Goal: Task Accomplishment & Management: Use online tool/utility

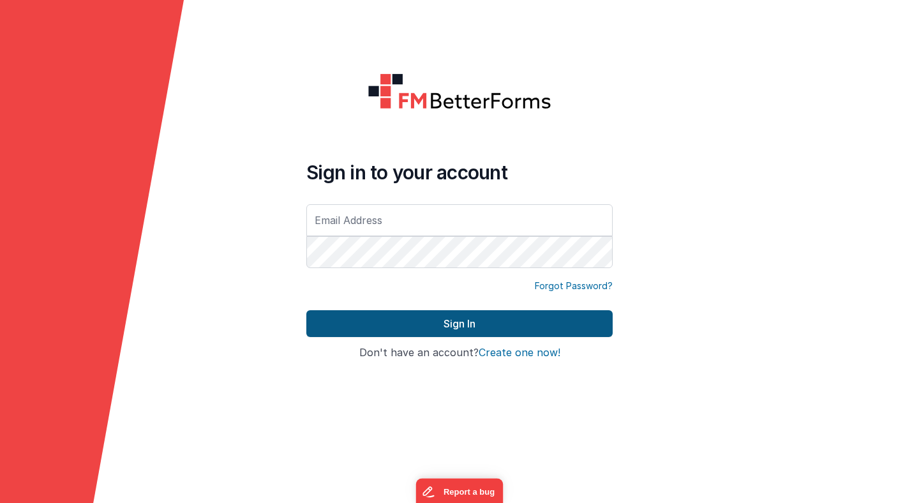
type input "[PERSON_NAME][EMAIL_ADDRESS][PERSON_NAME][DOMAIN_NAME]"
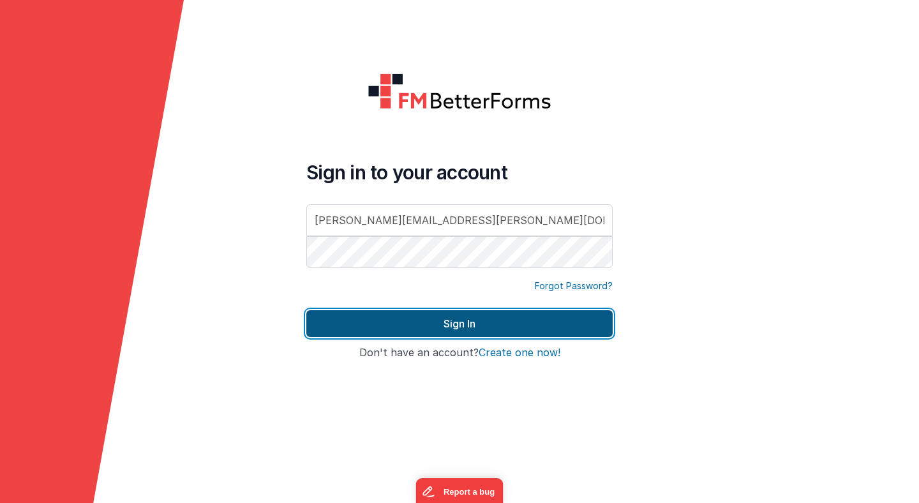
click at [412, 326] on button "Sign In" at bounding box center [459, 323] width 306 height 27
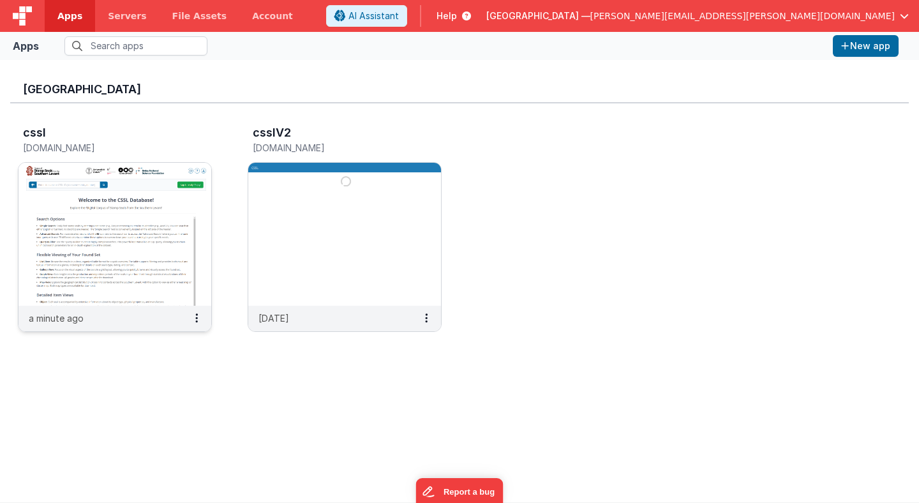
click at [149, 184] on img at bounding box center [115, 234] width 193 height 143
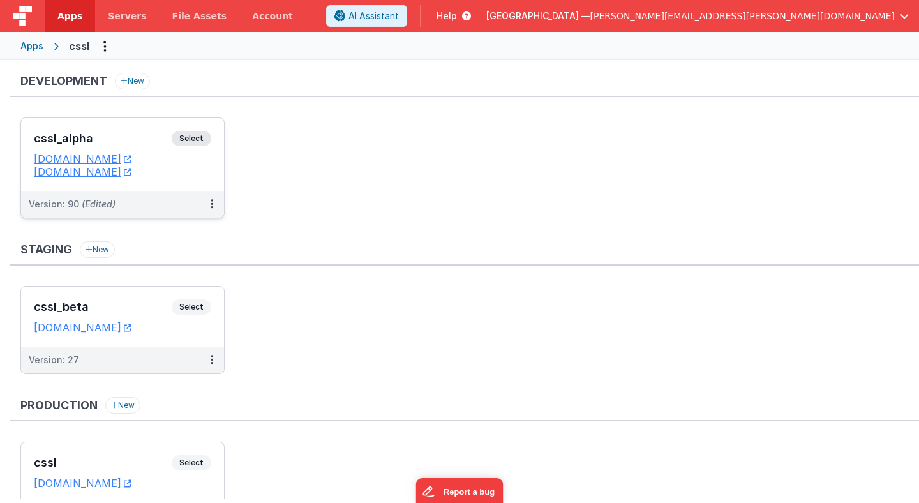
click at [193, 139] on span "Select" at bounding box center [192, 138] width 40 height 15
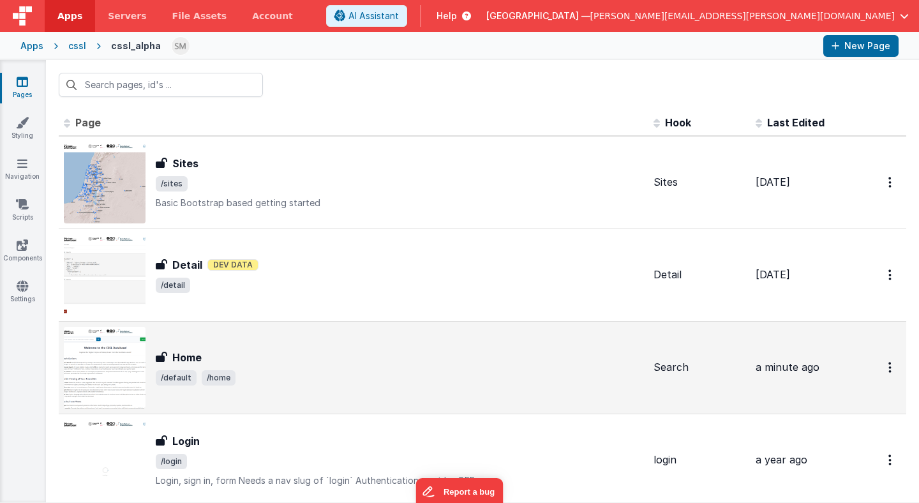
click at [194, 352] on h3 "Home" at bounding box center [186, 357] width 29 height 15
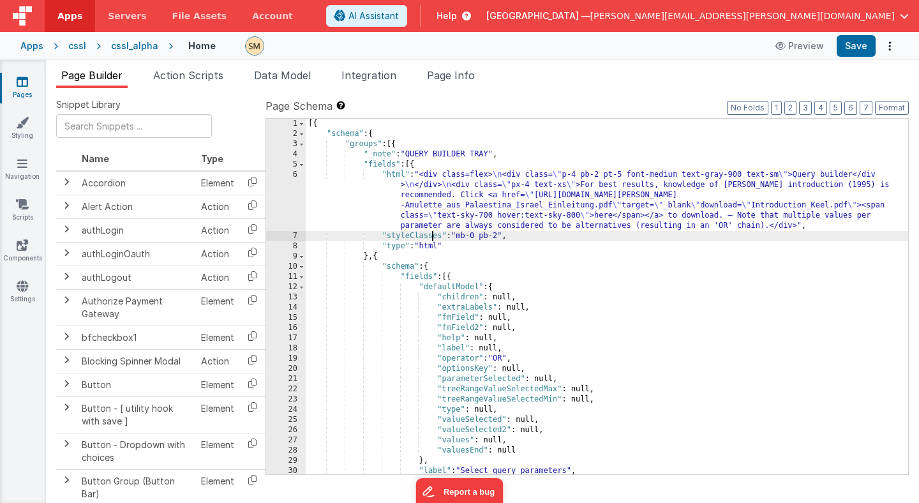
click at [433, 238] on div "[{ "schema" : { "groups" : [{ "_note" : "QUERY BUILDER TRAY" , "fields" : [{ "h…" at bounding box center [607, 307] width 603 height 376
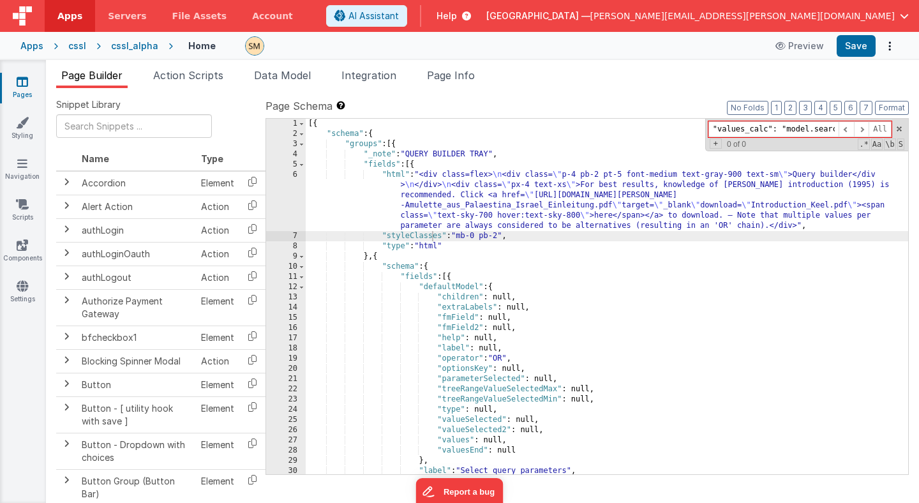
drag, startPoint x: 760, startPoint y: 131, endPoint x: 680, endPoint y: 128, distance: 79.9
click at [680, 128] on div "[{ "schema" : { "groups" : [{ "_note" : "QUERY BUILDER TRAY" , "fields" : [{ "h…" at bounding box center [607, 297] width 603 height 356
click at [763, 131] on input ""values_calc": "model.searchAdvanced.classSelected[0].values"," at bounding box center [773, 129] width 130 height 16
type input ""values_calc": "model.searchAdvanced.classSelected[0].values","
click at [899, 129] on span at bounding box center [899, 128] width 9 height 9
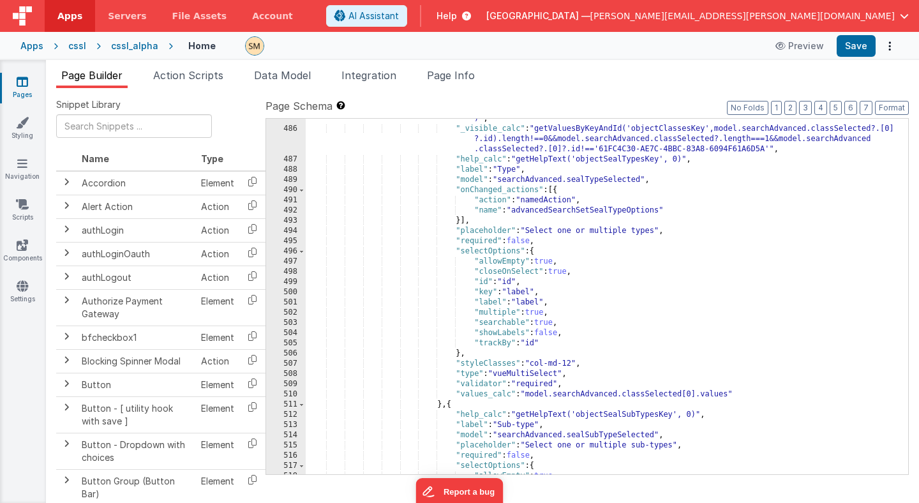
scroll to position [5201, 0]
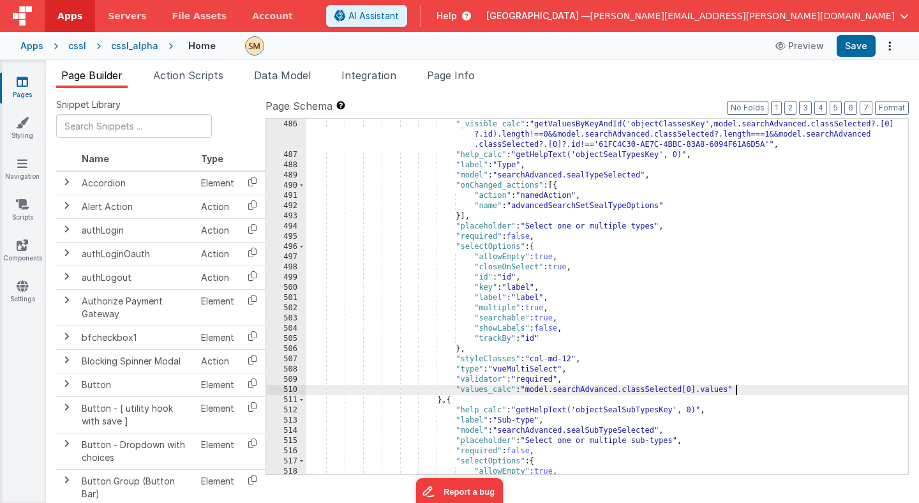
click at [749, 391] on div ""_values_calc" : "getValuesByKeyAndId('objectClassesKey',model.searchAdvanced.c…" at bounding box center [607, 292] width 603 height 386
click at [860, 50] on button "Save" at bounding box center [856, 46] width 39 height 22
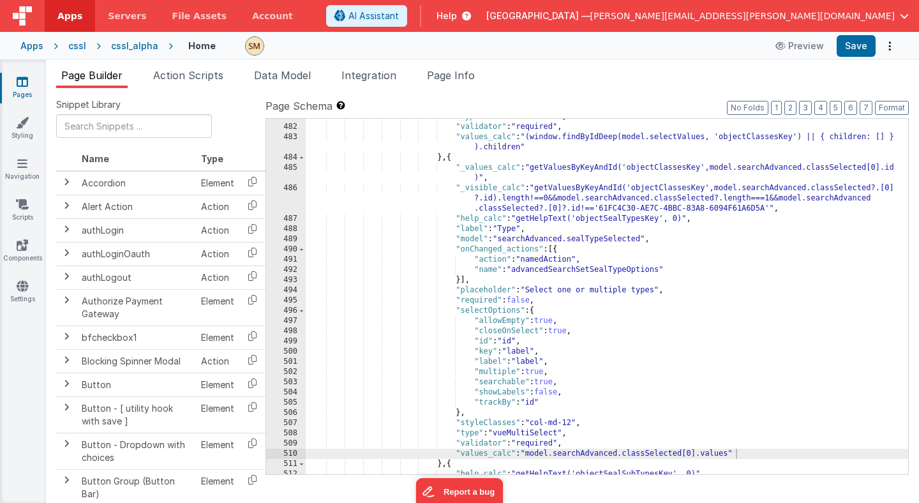
scroll to position [5136, 0]
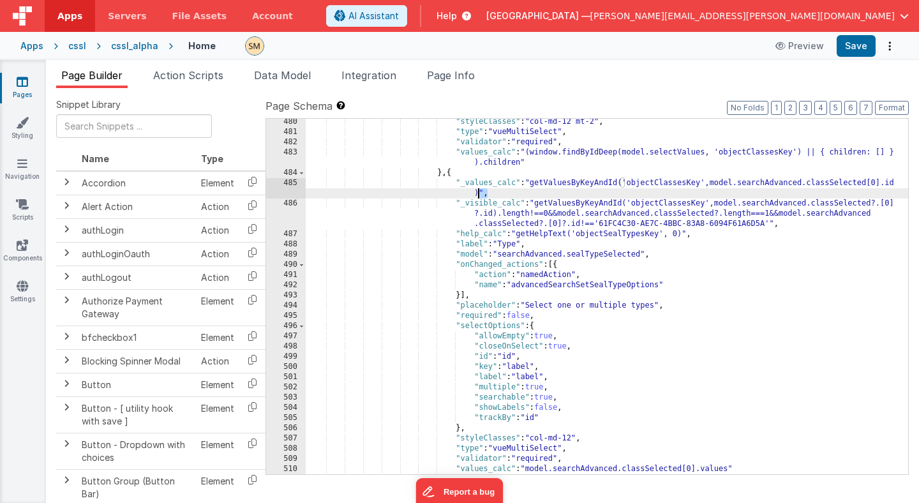
drag, startPoint x: 493, startPoint y: 194, endPoint x: 477, endPoint y: 189, distance: 16.8
click at [477, 189] on div ""styleClasses" : "col-md-12 mt-2" , "type" : "vueMultiSelect" , "validator" : "…" at bounding box center [607, 305] width 603 height 376
click at [592, 184] on div ""styleClasses" : "col-md-12 mt-2" , "type" : "vueMultiSelect" , "validator" : "…" at bounding box center [607, 305] width 603 height 376
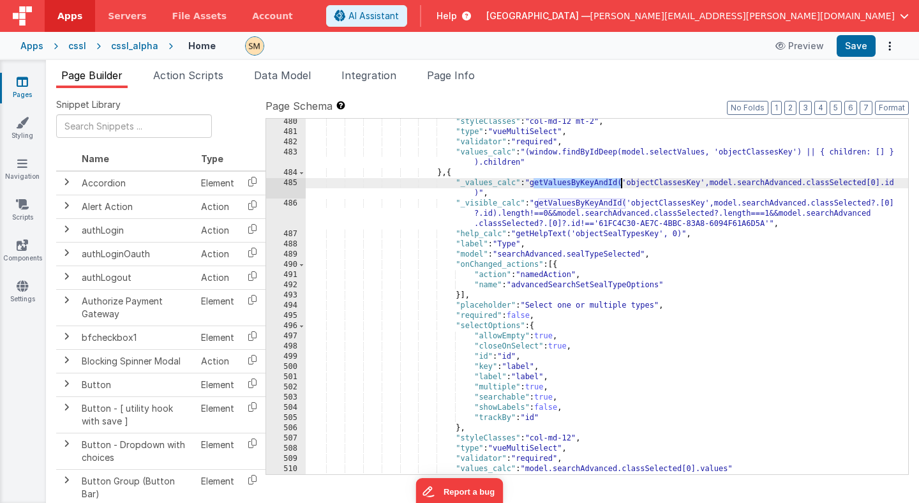
click at [592, 184] on div ""styleClasses" : "col-md-12 mt-2" , "type" : "vueMultiSelect" , "validator" : "…" at bounding box center [607, 305] width 603 height 376
type input "getValuesByKeyAndId"
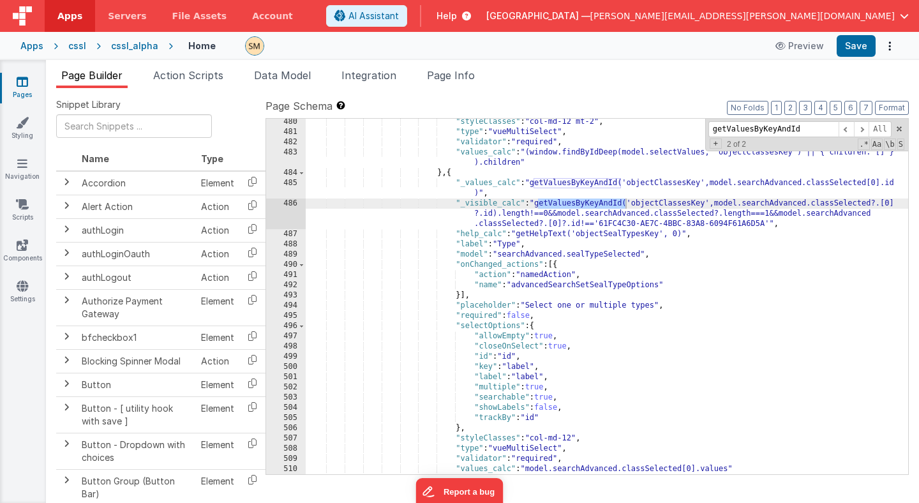
click at [559, 213] on div ""styleClasses" : "col-md-12 mt-2" , "type" : "vueMultiSelect" , "validator" : "…" at bounding box center [607, 305] width 603 height 376
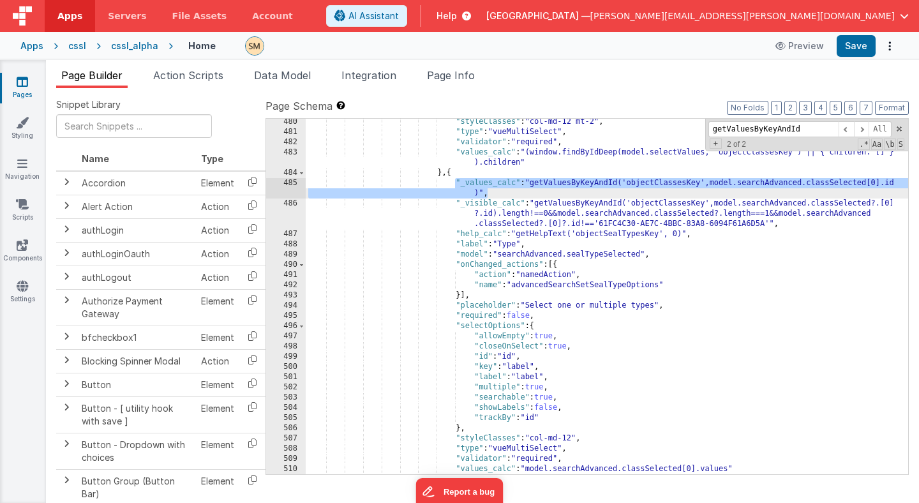
drag, startPoint x: 454, startPoint y: 182, endPoint x: 496, endPoint y: 195, distance: 43.6
click at [496, 195] on div ""styleClasses" : "col-md-12 mt-2" , "type" : "vueMultiSelect" , "validator" : "…" at bounding box center [607, 305] width 603 height 376
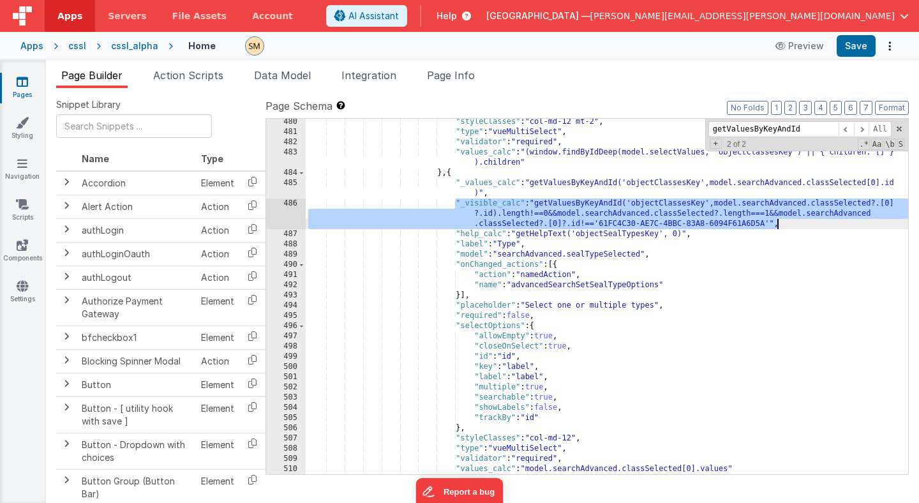
drag, startPoint x: 454, startPoint y: 201, endPoint x: 778, endPoint y: 219, distance: 324.1
click at [778, 219] on div ""styleClasses" : "col-md-12 mt-2" , "type" : "vueMultiSelect" , "validator" : "…" at bounding box center [607, 305] width 603 height 376
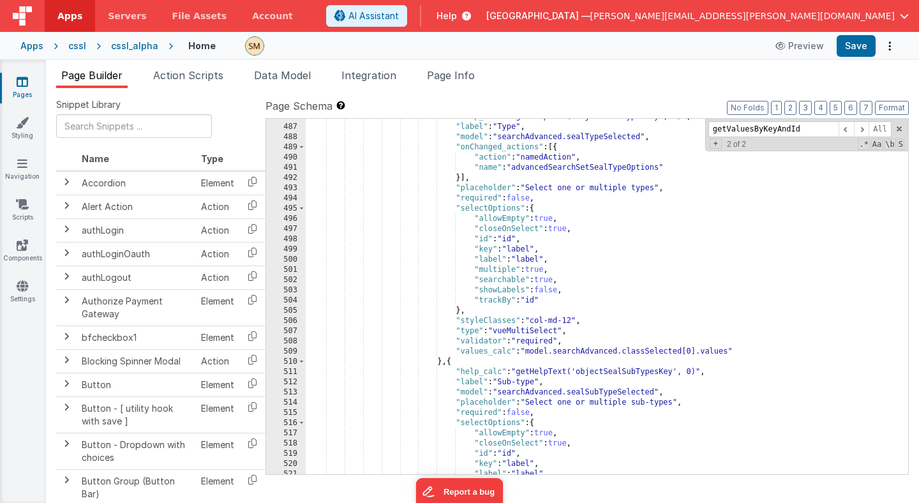
scroll to position [5217, 0]
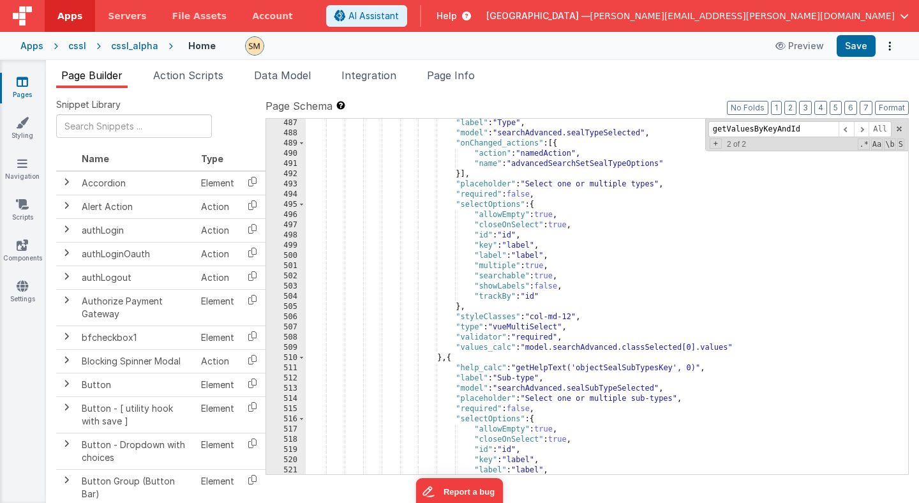
click at [744, 345] on div ""label" : "Type" , "model" : "searchAdvanced.sealTypeSelected" , "onChanged_act…" at bounding box center [607, 306] width 603 height 376
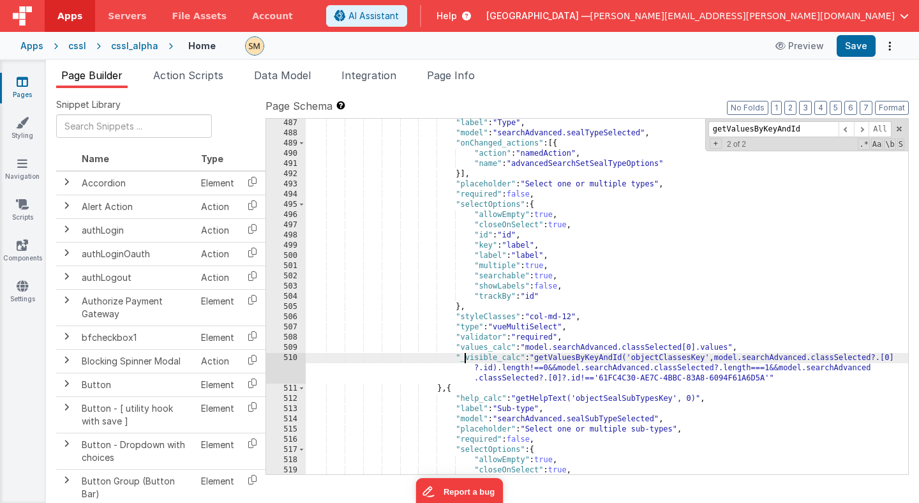
click at [466, 358] on div ""label" : "Type" , "model" : "searchAdvanced.sealTypeSelected" , "onChanged_act…" at bounding box center [607, 306] width 603 height 376
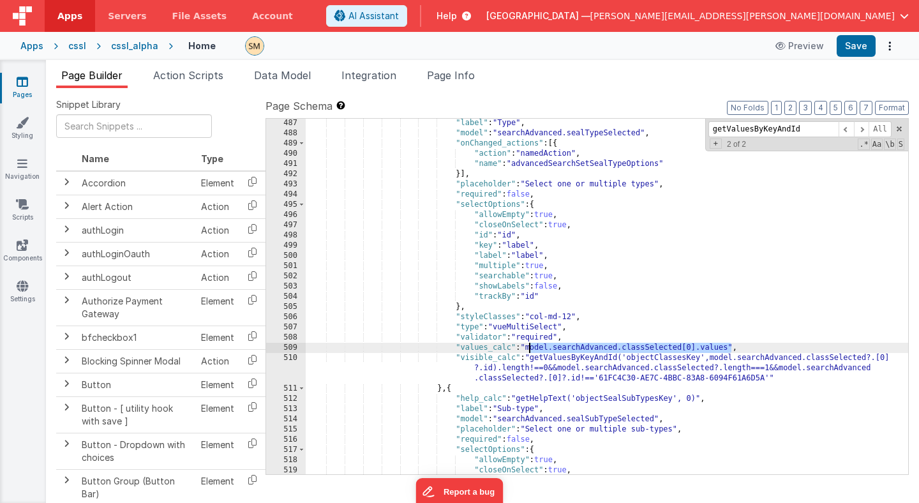
drag, startPoint x: 732, startPoint y: 348, endPoint x: 530, endPoint y: 347, distance: 201.7
click at [530, 347] on div ""label" : "Type" , "model" : "searchAdvanced.sealTypeSelected" , "onChanged_act…" at bounding box center [607, 306] width 603 height 376
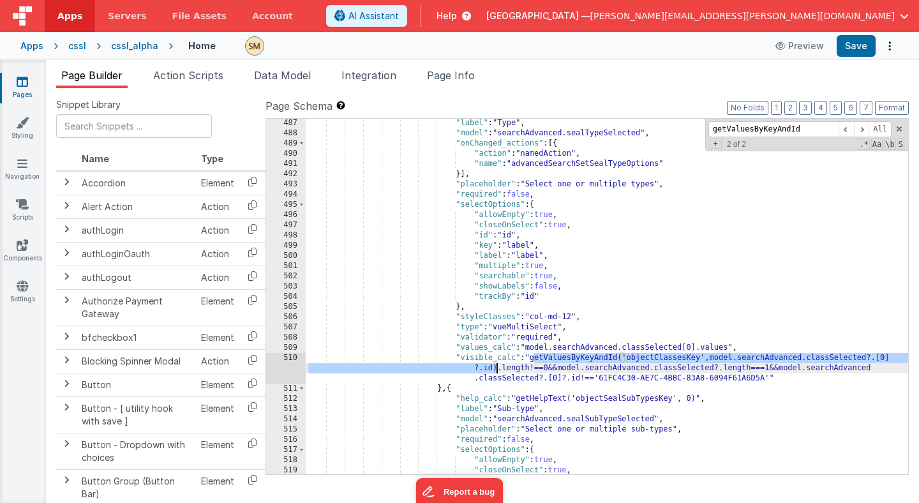
drag, startPoint x: 533, startPoint y: 358, endPoint x: 496, endPoint y: 370, distance: 38.8
click at [496, 370] on div ""label" : "Type" , "model" : "searchAdvanced.sealTypeSelected" , "onChanged_act…" at bounding box center [607, 306] width 603 height 376
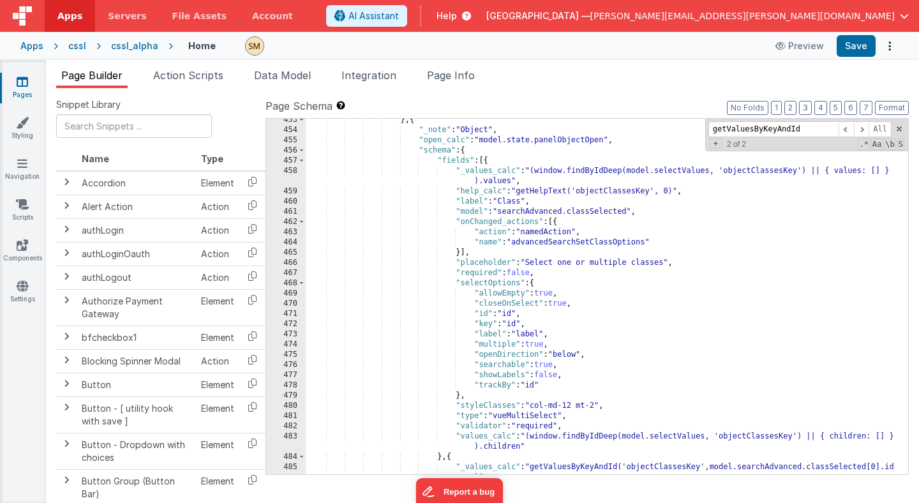
scroll to position [4898, 0]
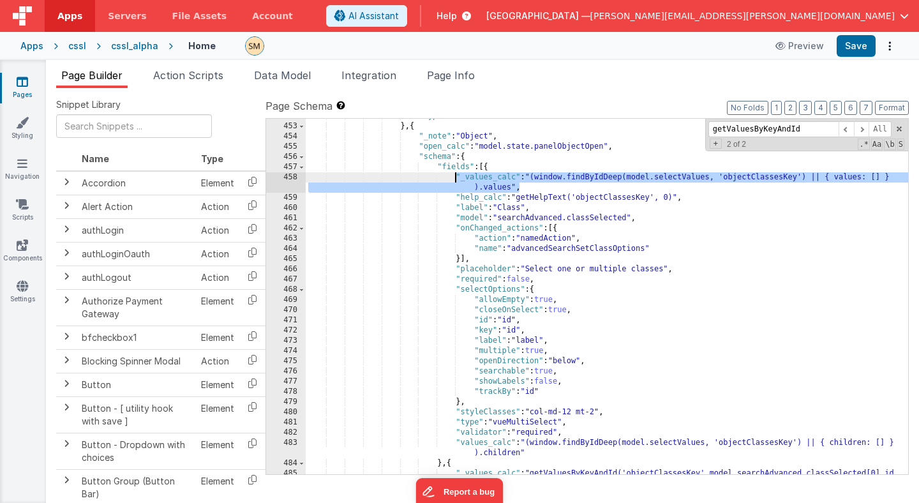
drag, startPoint x: 524, startPoint y: 188, endPoint x: 454, endPoint y: 179, distance: 70.7
click at [454, 179] on div ""type" : "html" } , { "_note" : "Object" , "open_calc" : "model.state.panelObje…" at bounding box center [607, 304] width 603 height 386
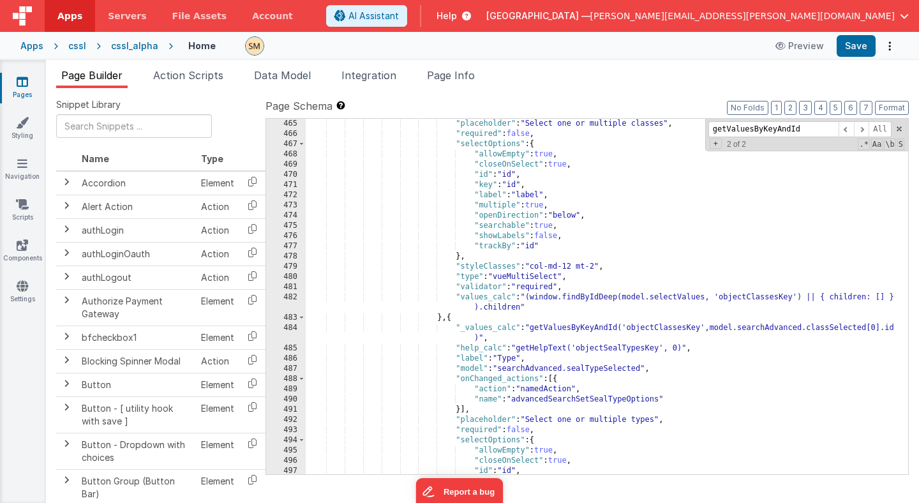
scroll to position [5004, 0]
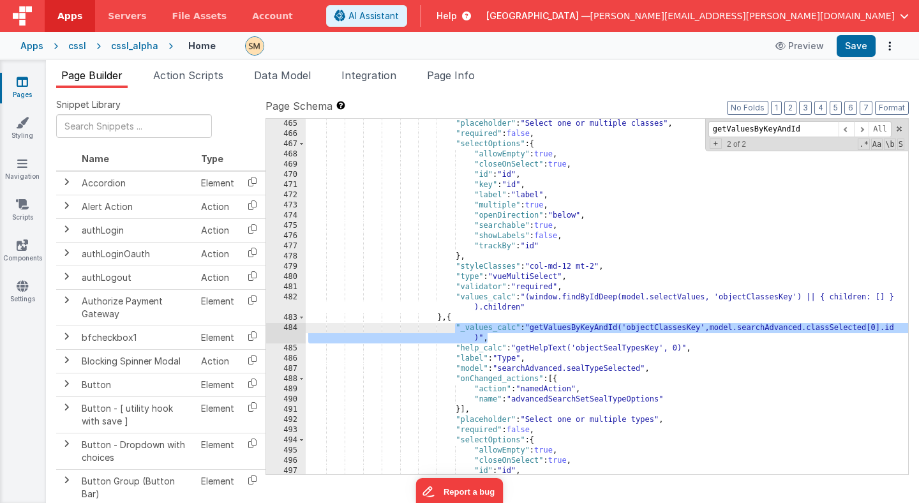
drag, startPoint x: 490, startPoint y: 339, endPoint x: 456, endPoint y: 331, distance: 35.5
click at [456, 331] on div ""placeholder" : "Select one or multiple classes" , "required" : false , "select…" at bounding box center [607, 307] width 603 height 376
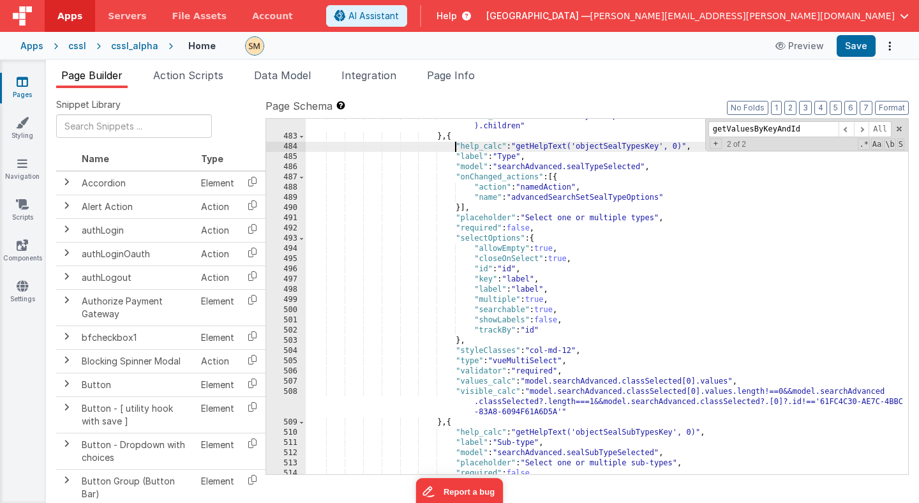
scroll to position [5157, 0]
click at [858, 42] on button "Save" at bounding box center [856, 46] width 39 height 22
click at [863, 126] on span at bounding box center [861, 129] width 15 height 16
click at [745, 131] on input "getValuesByKeyAndId" at bounding box center [773, 129] width 130 height 16
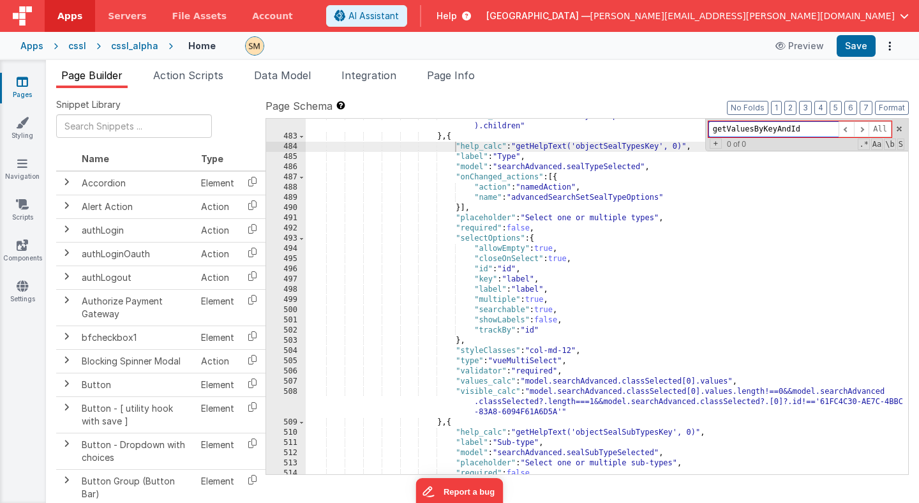
paste input
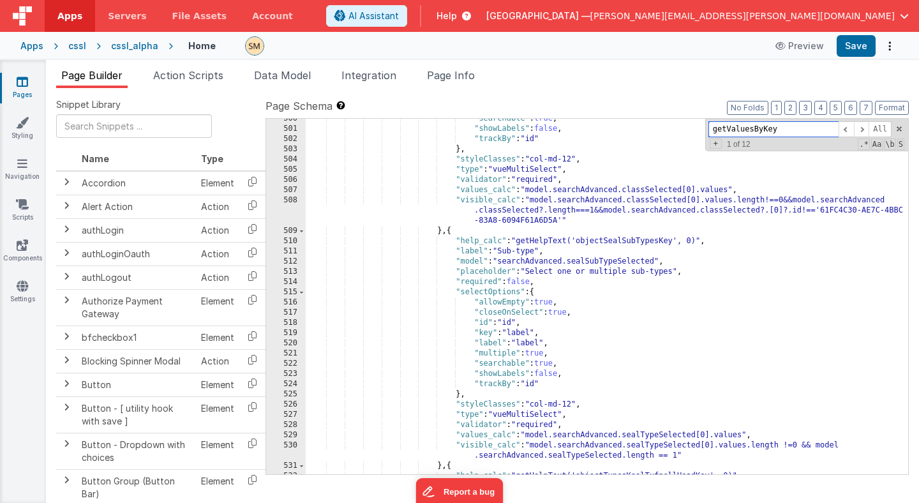
scroll to position [5309, 0]
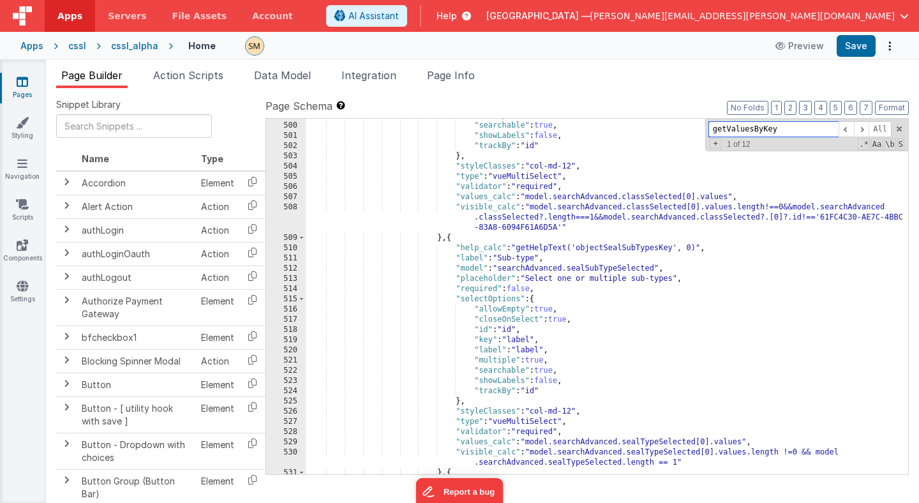
type input "getValuesByKey"
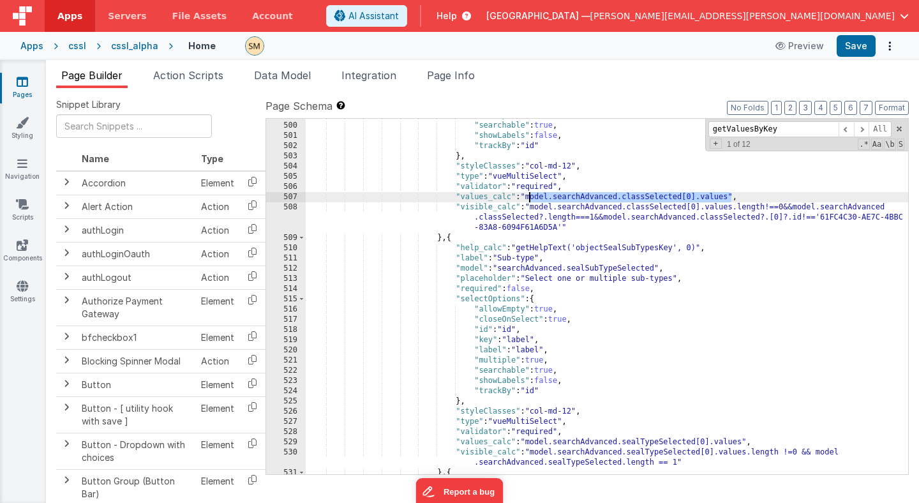
drag, startPoint x: 731, startPoint y: 198, endPoint x: 527, endPoint y: 196, distance: 204.9
click at [527, 196] on div ""multiple" : true , "searchable" : true , "showLabels" : false , "trackBy" : "i…" at bounding box center [607, 298] width 603 height 376
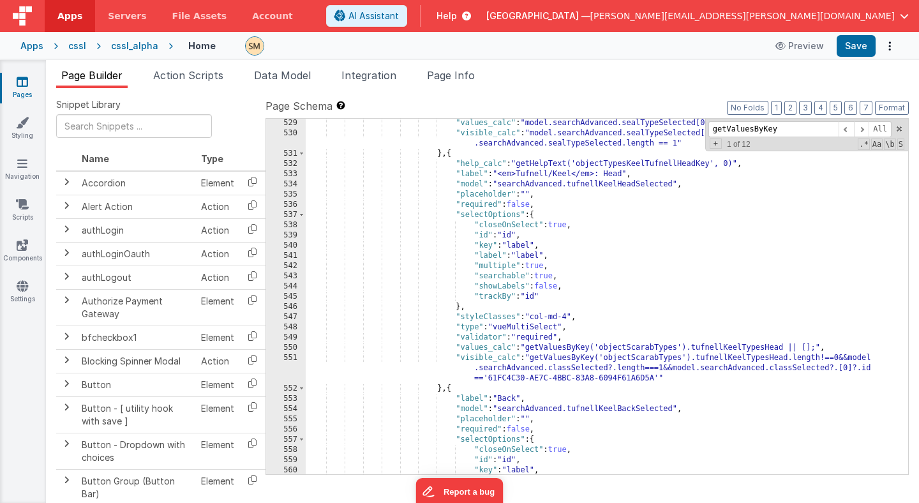
scroll to position [5572, 0]
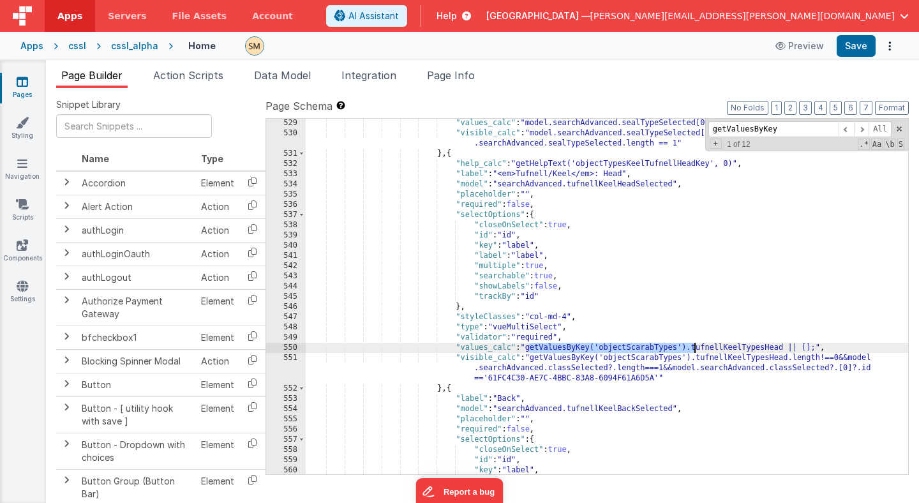
drag, startPoint x: 530, startPoint y: 349, endPoint x: 695, endPoint y: 347, distance: 165.3
click at [695, 347] on div ""values_calc" : "model.searchAdvanced.sealTypeSelected[0].values" , "visible_ca…" at bounding box center [607, 306] width 603 height 376
click at [533, 347] on div ""values_calc" : "model.searchAdvanced.sealTypeSelected[0].values" , "visible_ca…" at bounding box center [607, 306] width 603 height 376
drag, startPoint x: 827, startPoint y: 348, endPoint x: 529, endPoint y: 347, distance: 298.1
click at [529, 347] on div ""values_calc" : "model.searchAdvanced.sealTypeSelected[0].values" , "visible_ca…" at bounding box center [607, 306] width 603 height 376
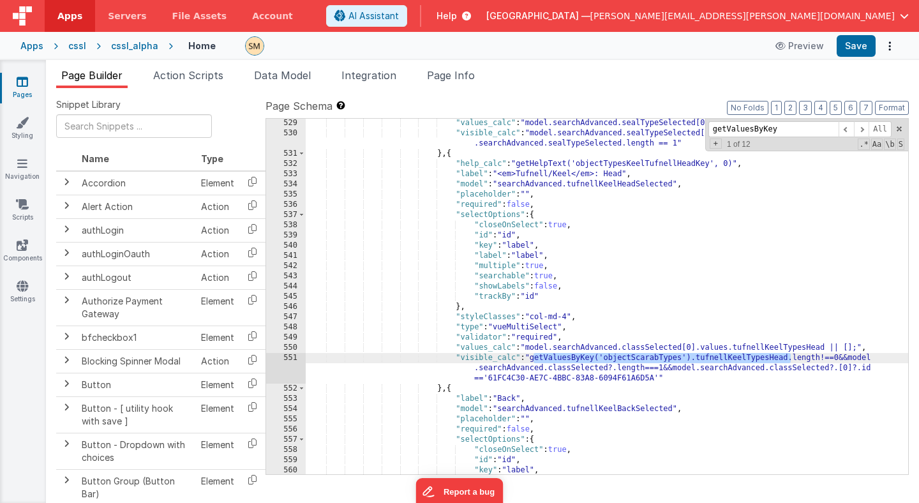
drag, startPoint x: 534, startPoint y: 360, endPoint x: 792, endPoint y: 358, distance: 258.5
click at [792, 358] on div ""values_calc" : "model.searchAdvanced.sealTypeSelected[0].values" , "visible_ca…" at bounding box center [607, 306] width 603 height 376
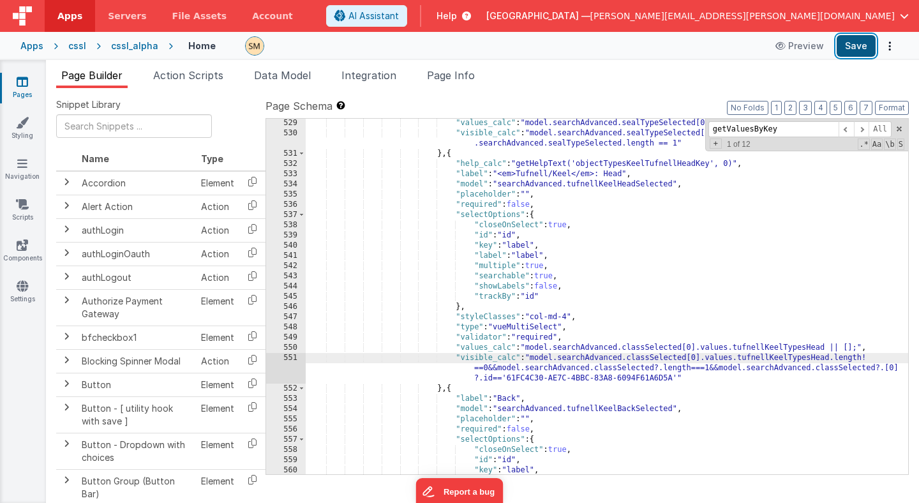
click at [860, 43] on button "Save" at bounding box center [856, 46] width 39 height 22
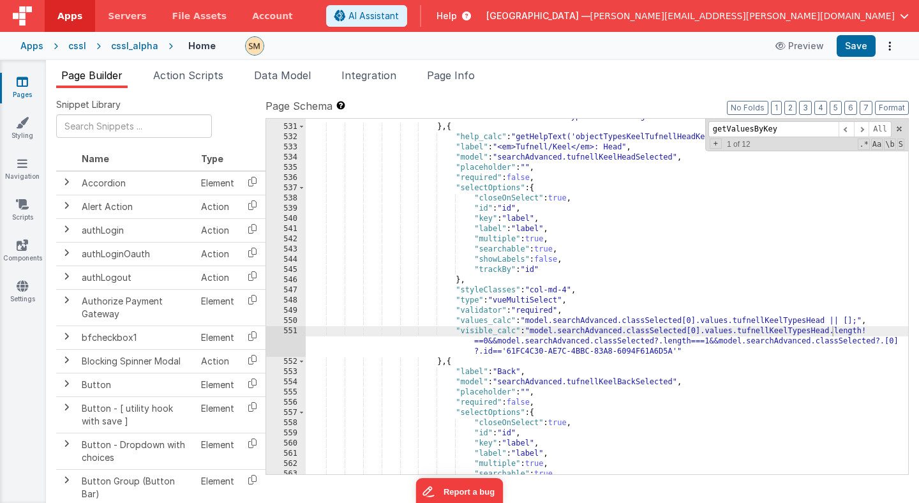
scroll to position [5605, 0]
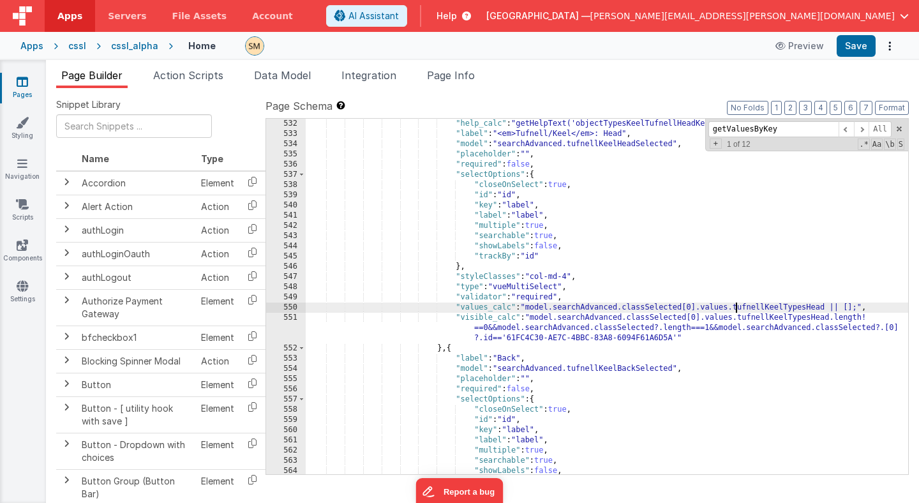
click at [735, 308] on div ""help_calc" : "getHelpText('objectTypesKeelTufnellHeadKey', 0)" , "label" : "<e…" at bounding box center [607, 307] width 603 height 376
drag, startPoint x: 866, startPoint y: 306, endPoint x: 525, endPoint y: 307, distance: 340.8
click at [525, 307] on div ""help_calc" : "getHelpText('objectTypesKeelTufnellHeadKey', 0)" , "label" : "<e…" at bounding box center [607, 307] width 603 height 376
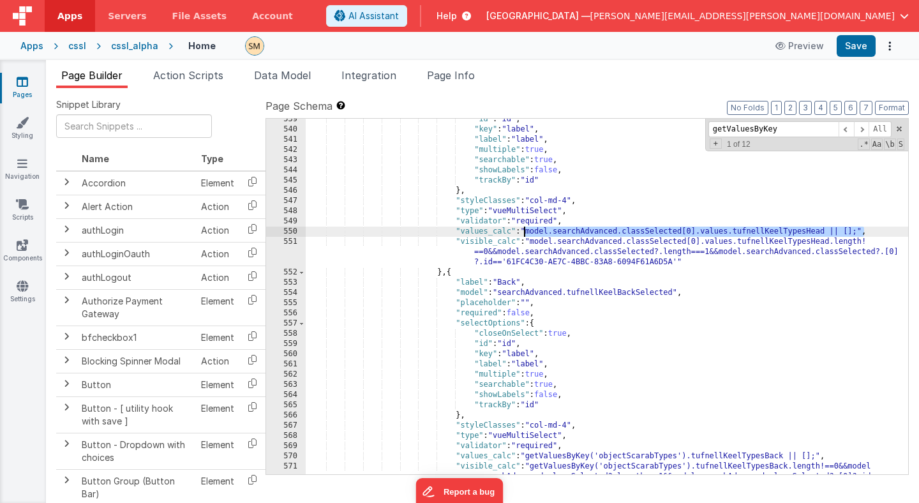
scroll to position [5668, 0]
click at [735, 229] on div ""id" : "id" , "key" : "label" , "label" : "label" , "multiple" : true , "search…" at bounding box center [607, 312] width 603 height 396
drag, startPoint x: 735, startPoint y: 233, endPoint x: 528, endPoint y: 232, distance: 207.4
click at [528, 232] on div ""id" : "id" , "key" : "label" , "label" : "label" , "multiple" : true , "search…" at bounding box center [607, 312] width 603 height 396
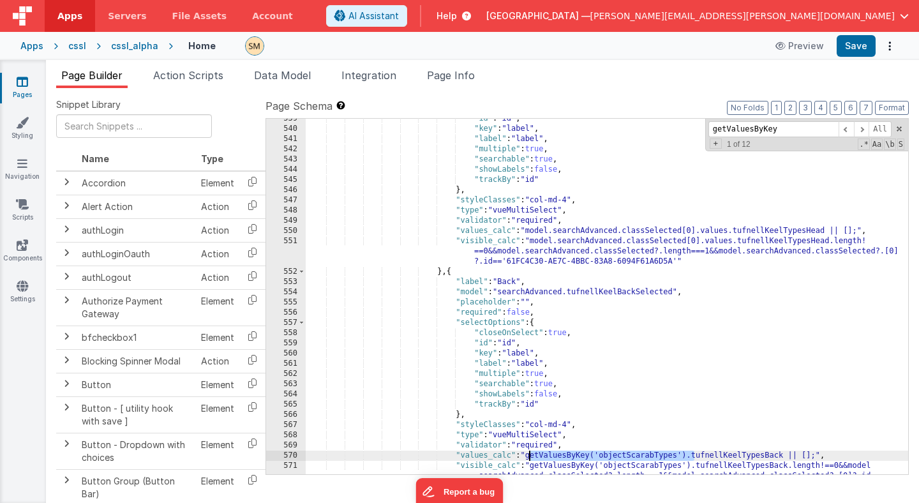
drag, startPoint x: 694, startPoint y: 457, endPoint x: 530, endPoint y: 456, distance: 163.4
click at [530, 456] on div ""id" : "id" , "key" : "label" , "label" : "label" , "multiple" : true , "search…" at bounding box center [607, 312] width 603 height 396
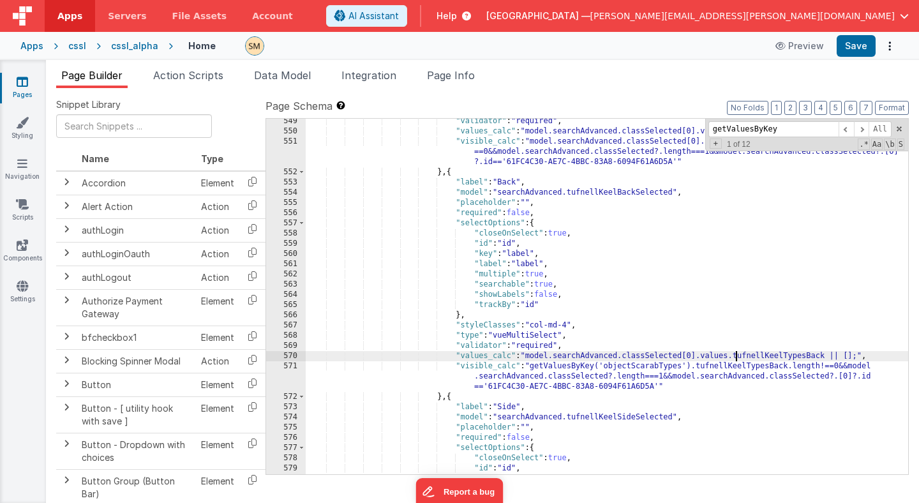
scroll to position [5750, 0]
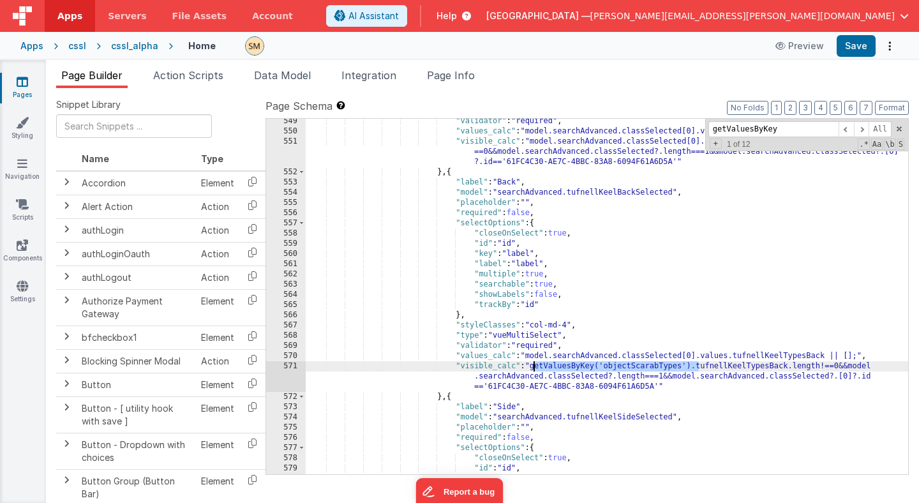
drag, startPoint x: 698, startPoint y: 368, endPoint x: 532, endPoint y: 369, distance: 165.3
click at [532, 369] on div ""validator" : "required" , "values_calc" : "model.searchAdvanced.classSelected[…" at bounding box center [607, 304] width 603 height 376
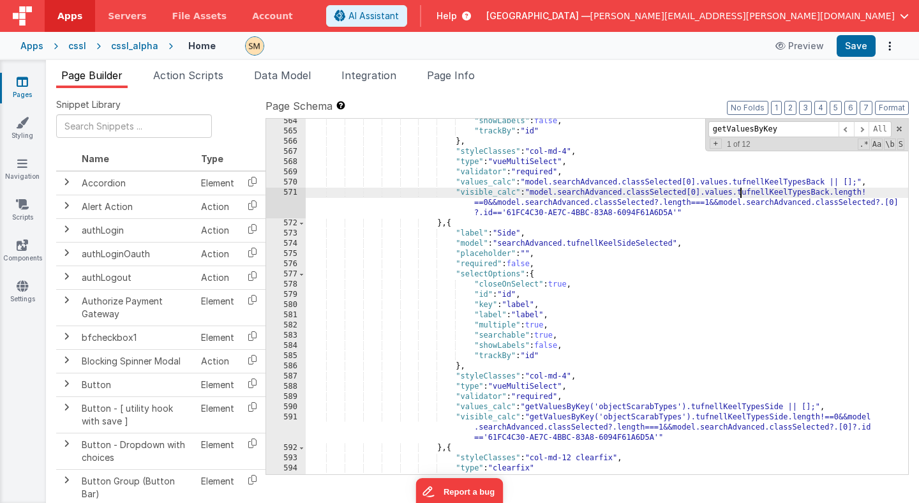
scroll to position [5893, 0]
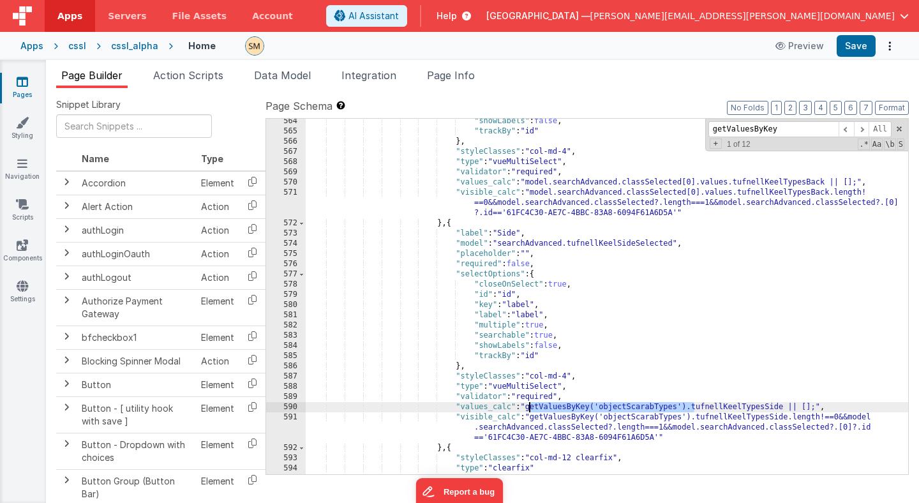
drag, startPoint x: 694, startPoint y: 408, endPoint x: 529, endPoint y: 410, distance: 164.7
click at [529, 410] on div ""showLabels" : false , "trackBy" : "id" } , "styleClasses" : "col-md-4" , "type…" at bounding box center [607, 304] width 603 height 376
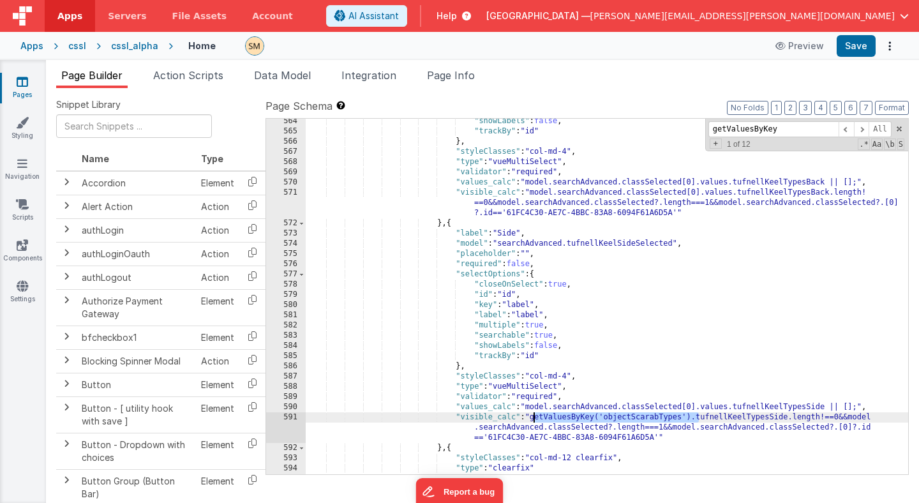
drag, startPoint x: 698, startPoint y: 417, endPoint x: 535, endPoint y: 416, distance: 163.4
click at [534, 416] on div ""showLabels" : false , "trackBy" : "id" } , "styleClasses" : "col-md-4" , "type…" at bounding box center [607, 304] width 603 height 376
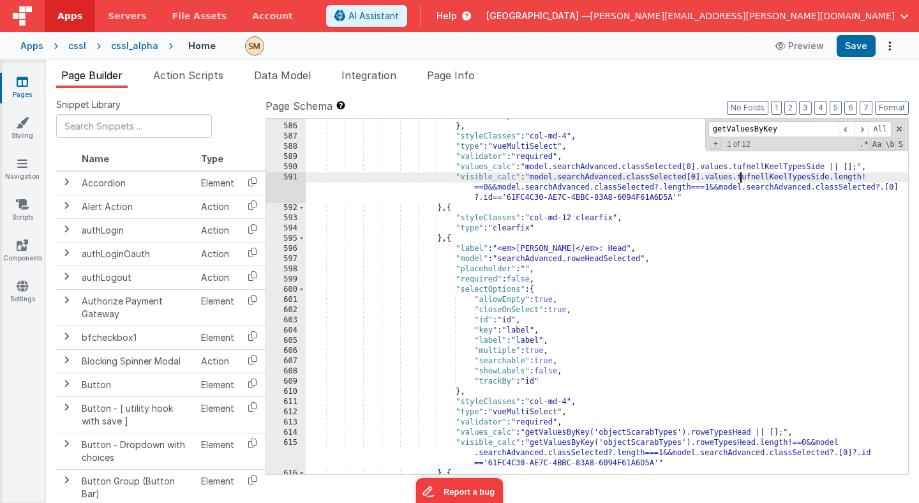
scroll to position [6092, 0]
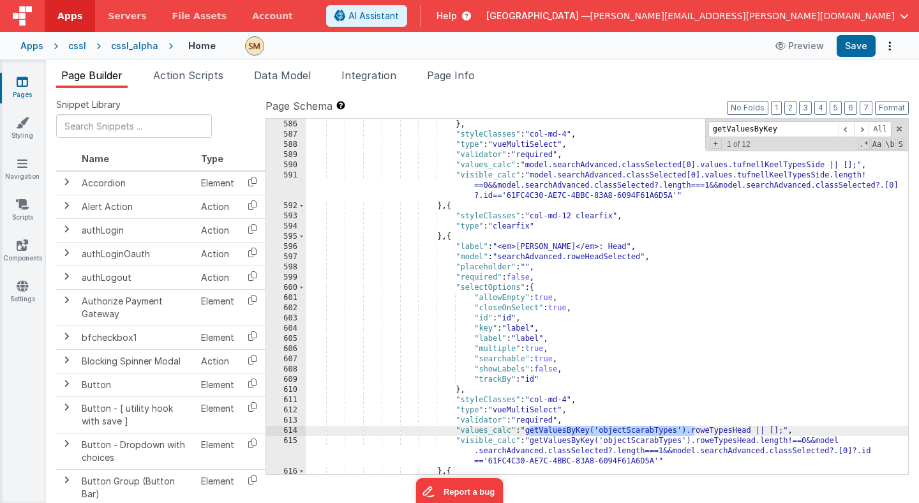
drag, startPoint x: 694, startPoint y: 431, endPoint x: 530, endPoint y: 431, distance: 164.7
click at [530, 431] on div ""trackBy" : "id" } , "styleClasses" : "col-md-4" , "type" : "vueMultiSelect" , …" at bounding box center [607, 297] width 603 height 376
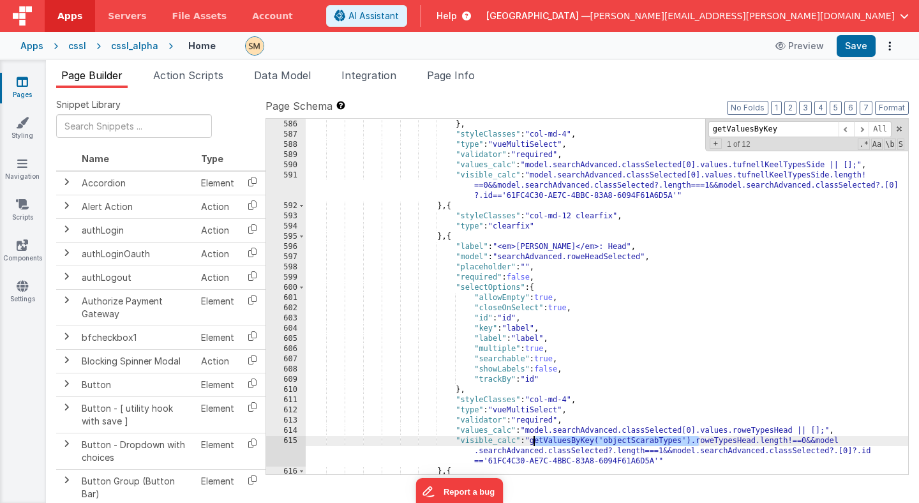
drag, startPoint x: 699, startPoint y: 443, endPoint x: 535, endPoint y: 440, distance: 164.1
click at [535, 441] on div ""trackBy" : "id" } , "styleClasses" : "col-md-4" , "type" : "vueMultiSelect" , …" at bounding box center [607, 297] width 603 height 376
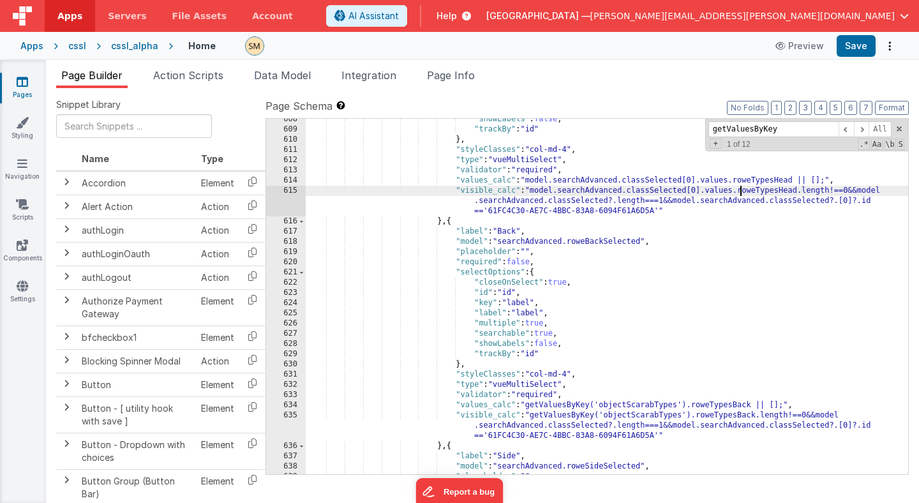
scroll to position [6297, 0]
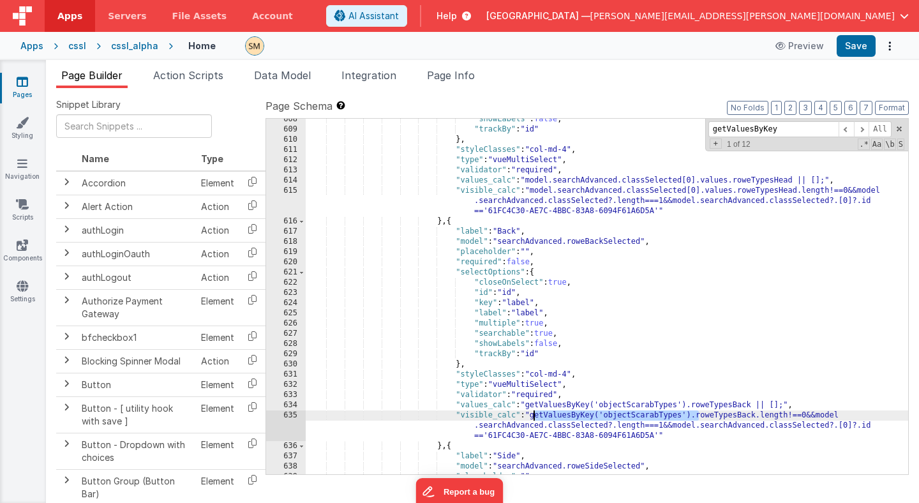
drag, startPoint x: 698, startPoint y: 417, endPoint x: 534, endPoint y: 414, distance: 164.7
click at [534, 414] on div ""showLabels" : false , "trackBy" : "id" } , "styleClasses" : "col-md-4" , "type…" at bounding box center [607, 302] width 603 height 376
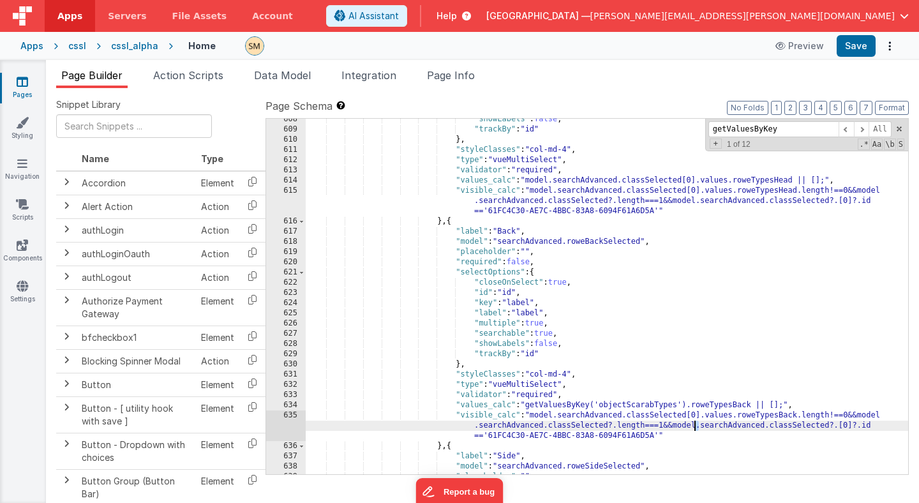
click at [694, 428] on div ""showLabels" : false , "trackBy" : "id" } , "styleClasses" : "col-md-4" , "type…" at bounding box center [607, 302] width 603 height 376
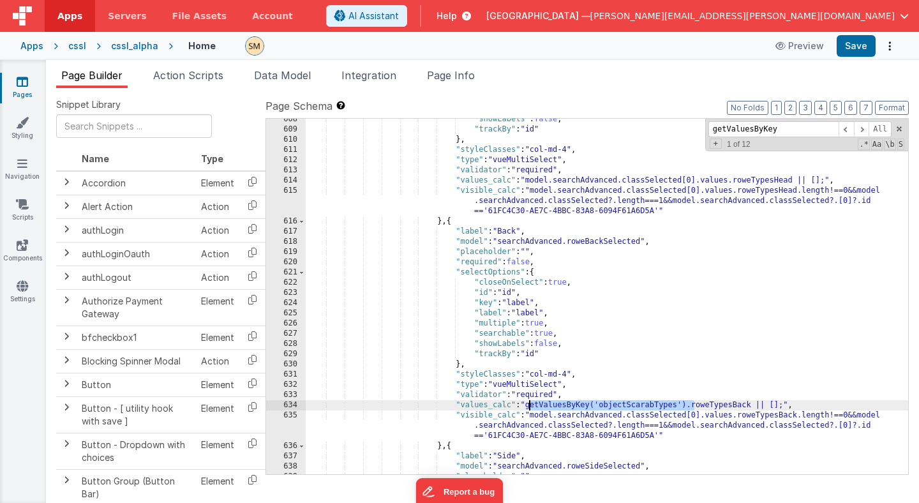
drag, startPoint x: 696, startPoint y: 405, endPoint x: 530, endPoint y: 407, distance: 166.0
click at [530, 407] on div ""showLabels" : false , "trackBy" : "id" } , "styleClasses" : "col-md-4" , "type…" at bounding box center [607, 302] width 603 height 376
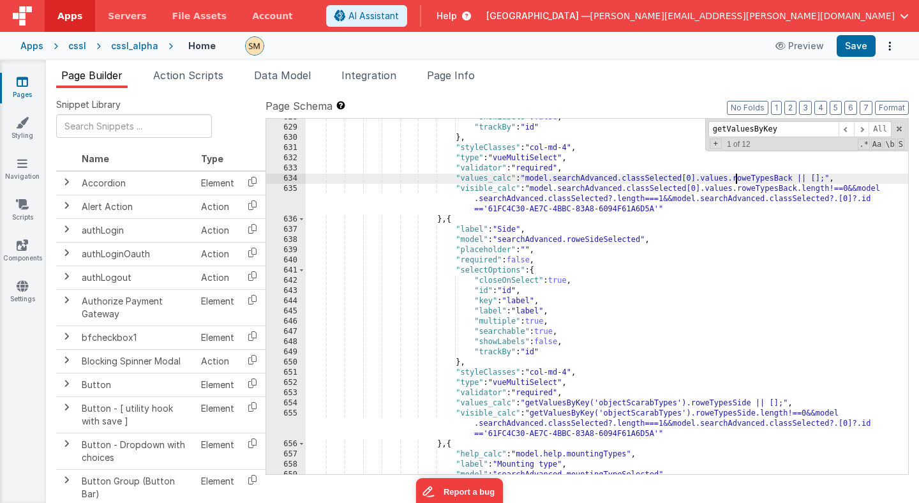
scroll to position [6489, 0]
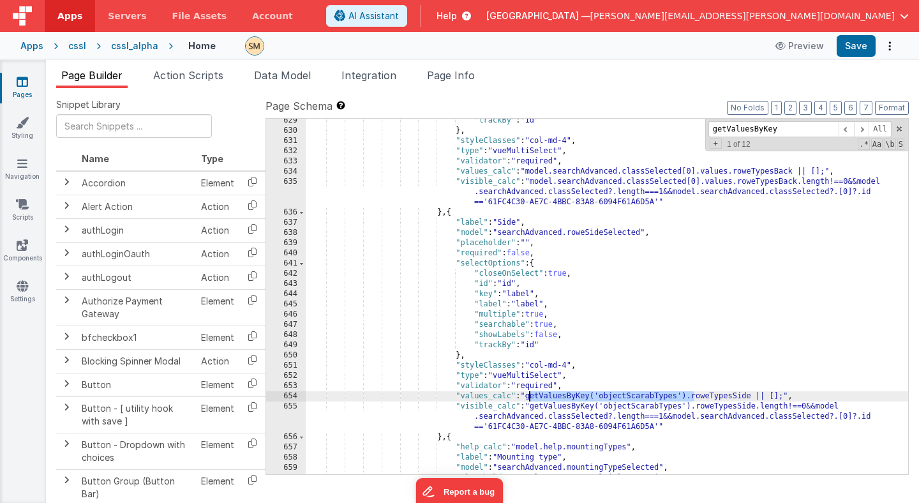
drag, startPoint x: 694, startPoint y: 395, endPoint x: 529, endPoint y: 397, distance: 165.3
click at [529, 397] on div ""trackBy" : "id" } , "styleClasses" : "col-md-4" , "type" : "vueMultiSelect" , …" at bounding box center [607, 304] width 603 height 376
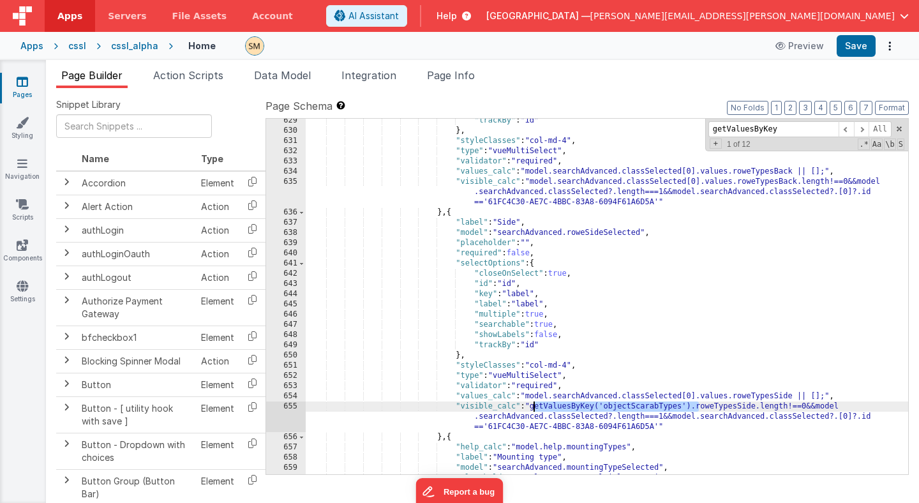
drag, startPoint x: 700, startPoint y: 409, endPoint x: 533, endPoint y: 405, distance: 166.7
click at [533, 405] on div ""trackBy" : "id" } , "styleClasses" : "col-md-4" , "type" : "vueMultiSelect" , …" at bounding box center [607, 304] width 603 height 376
click at [863, 128] on span at bounding box center [861, 129] width 15 height 16
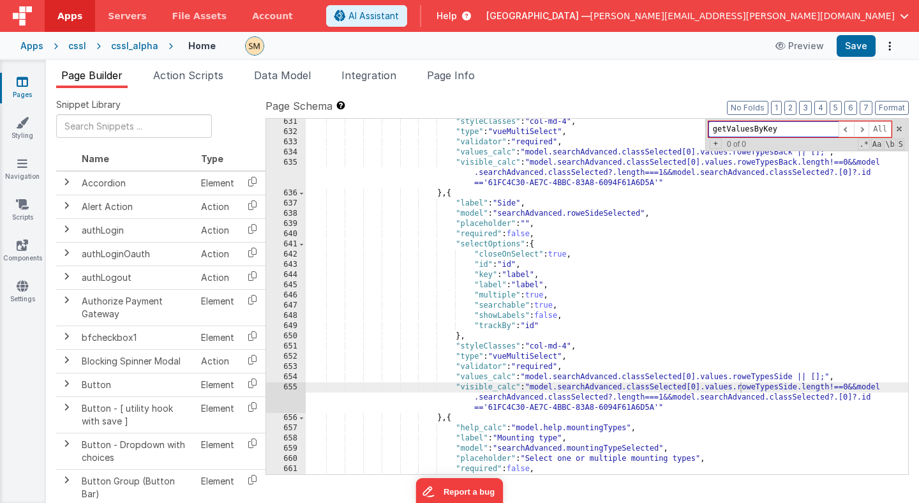
scroll to position [6505, 0]
click at [867, 45] on button "Save" at bounding box center [856, 46] width 39 height 22
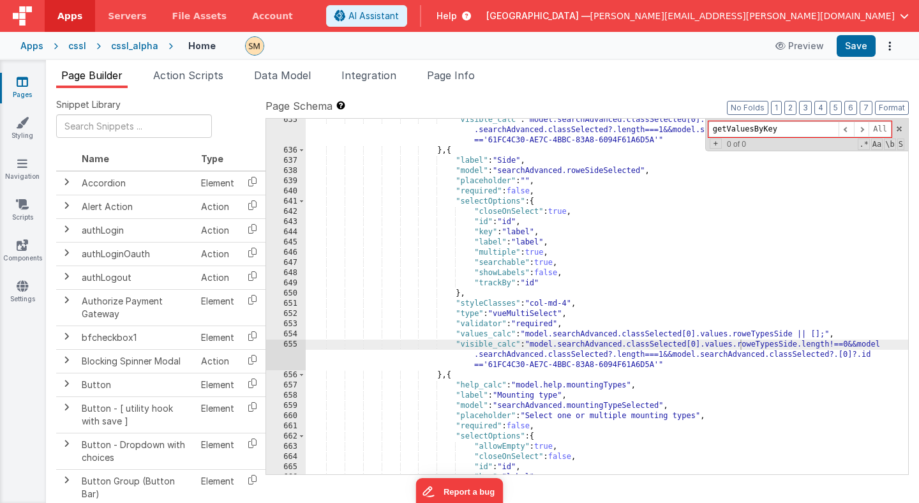
scroll to position [6541, 0]
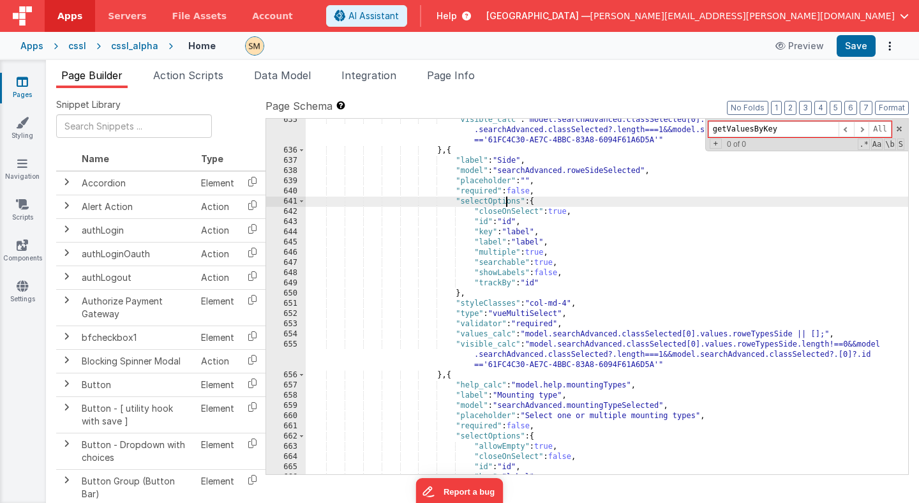
click at [506, 204] on div ""visible_calc" : "model.searchAdvanced.classSelected[0].values.roweTypesBack.le…" at bounding box center [607, 313] width 603 height 396
click at [142, 121] on input "text" at bounding box center [134, 126] width 156 height 24
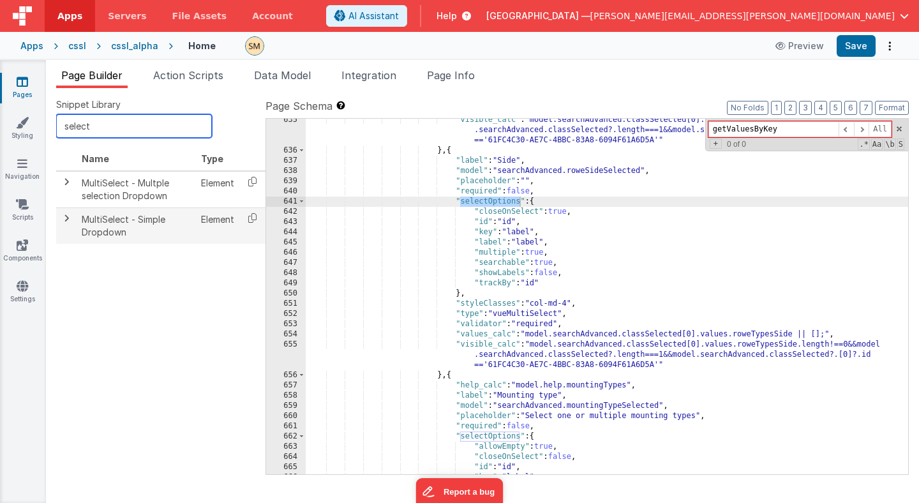
type input "select"
click at [66, 219] on span at bounding box center [66, 218] width 10 height 10
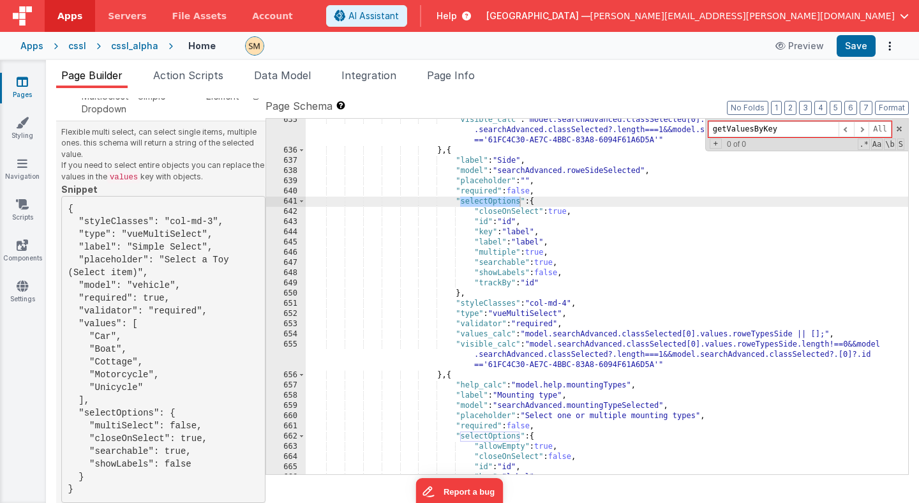
scroll to position [119, 0]
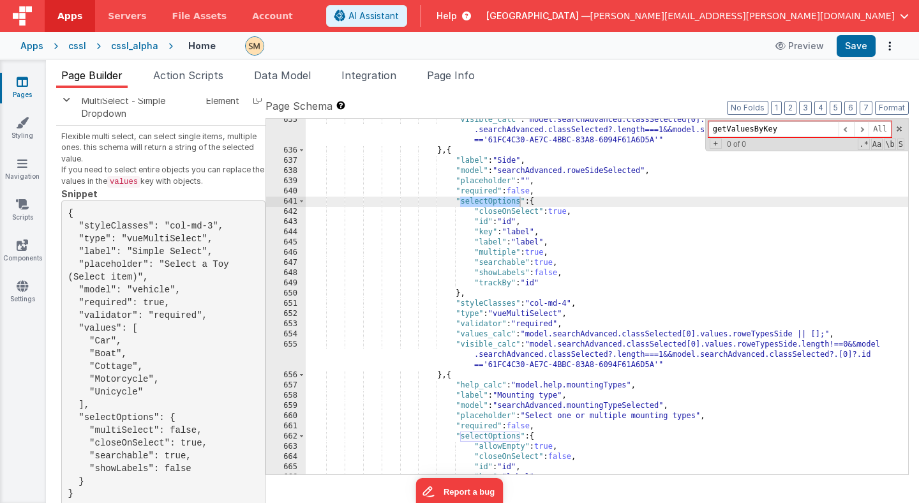
click at [555, 253] on div ""visible_calc" : "model.searchAdvanced.classSelected[0].values.roweTypesBack.le…" at bounding box center [607, 313] width 603 height 396
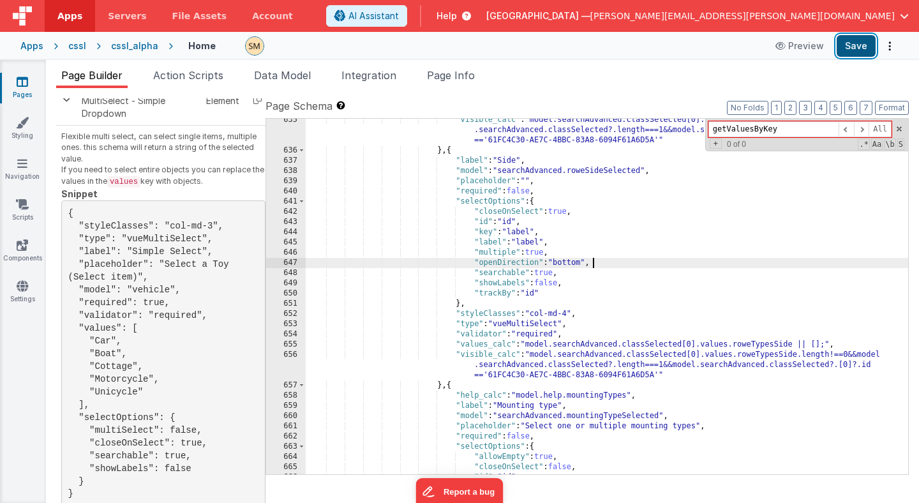
click at [862, 43] on button "Save" at bounding box center [856, 46] width 39 height 22
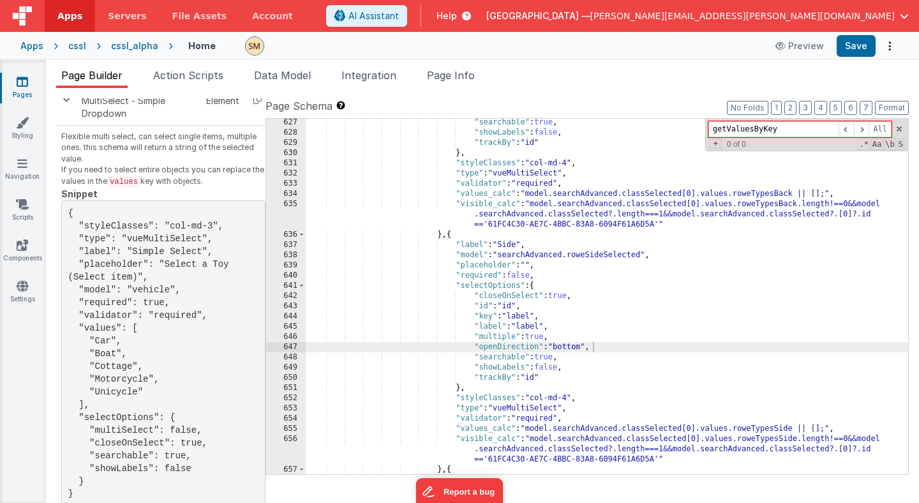
scroll to position [6477, 0]
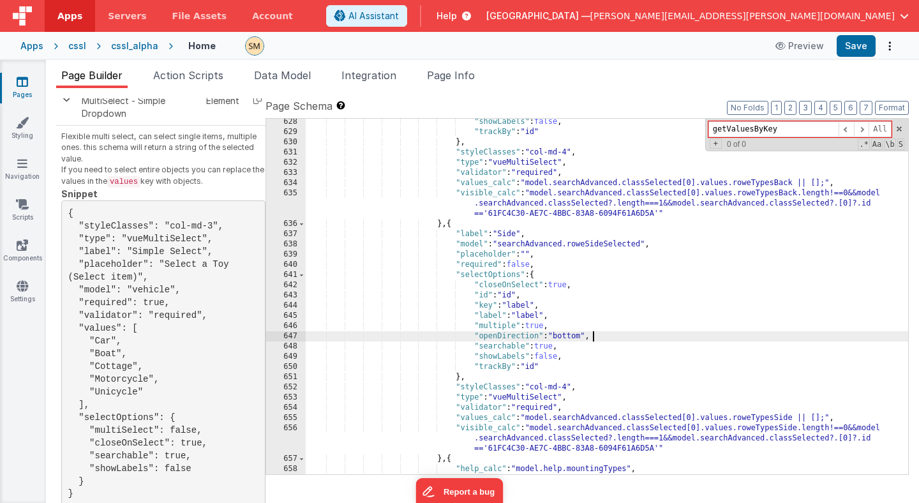
click at [599, 340] on div ""showLabels" : false , "trackBy" : "id" } , "styleClasses" : "col-md-4" , "type…" at bounding box center [607, 305] width 603 height 376
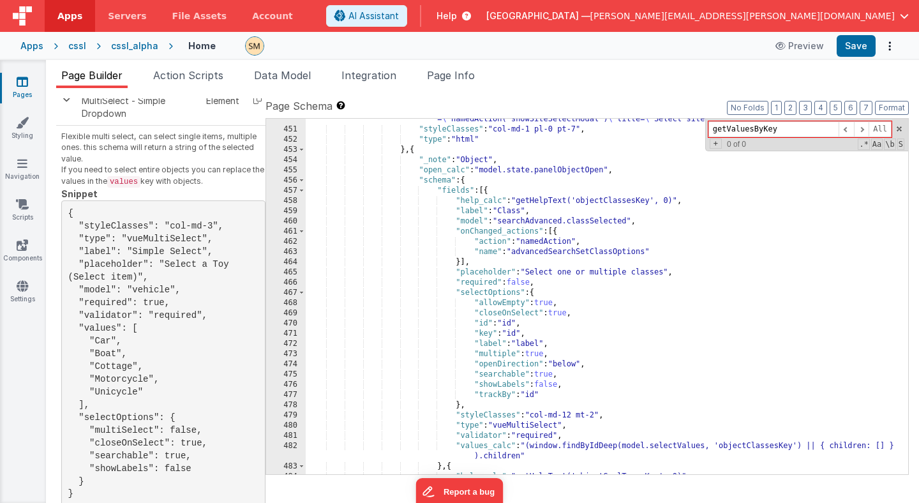
scroll to position [4890, 0]
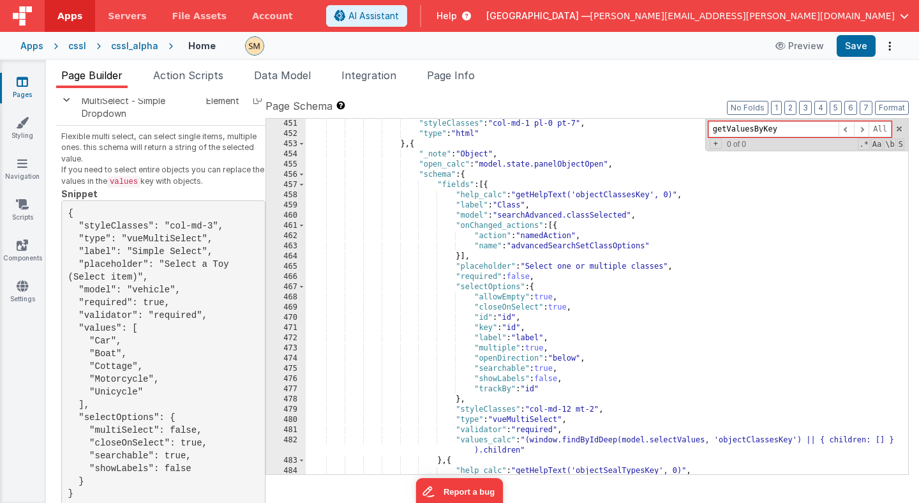
click at [570, 361] on div ""styleClasses" : "col-md-1 pl-0 pt-7" , "type" : "html" } , { "_note" : "Object…" at bounding box center [607, 307] width 603 height 376
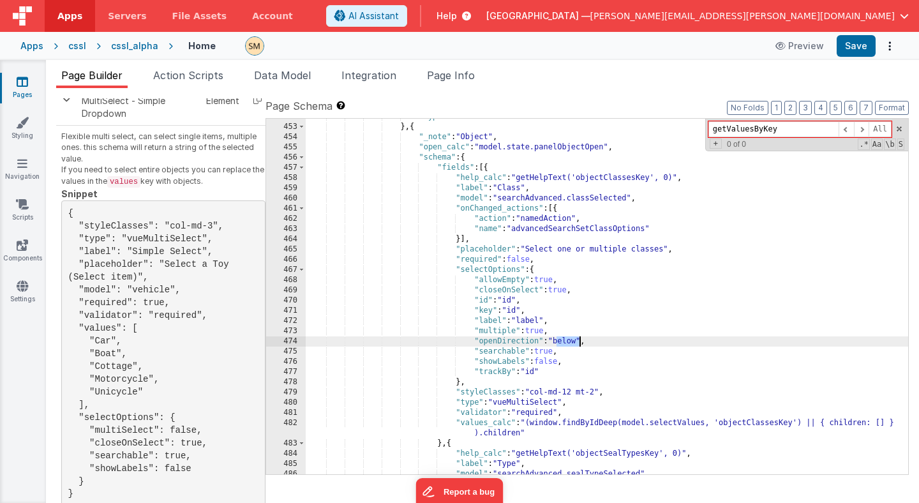
scroll to position [4906, 0]
click at [597, 340] on div ""type" : "html" } , { "_note" : "Object" , "open_calc" : "model.state.panelObje…" at bounding box center [607, 298] width 603 height 376
click at [567, 336] on div ""type" : "html" } , { "_note" : "Object" , "open_calc" : "model.state.panelObje…" at bounding box center [607, 298] width 603 height 376
click at [859, 49] on button "Save" at bounding box center [856, 46] width 39 height 22
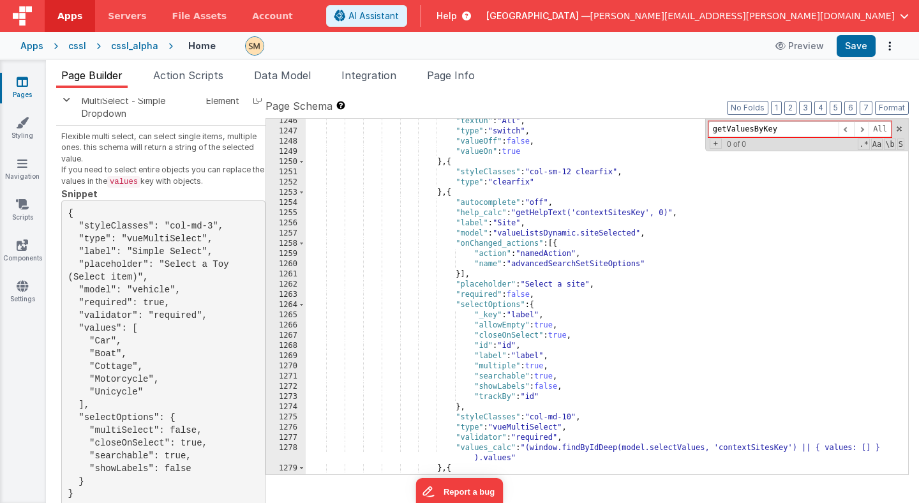
scroll to position [13339, 0]
click at [523, 266] on div ""textOn" : "All" , "type" : "switch" , "valueOff" : false , "valueOn" : true } …" at bounding box center [607, 303] width 603 height 376
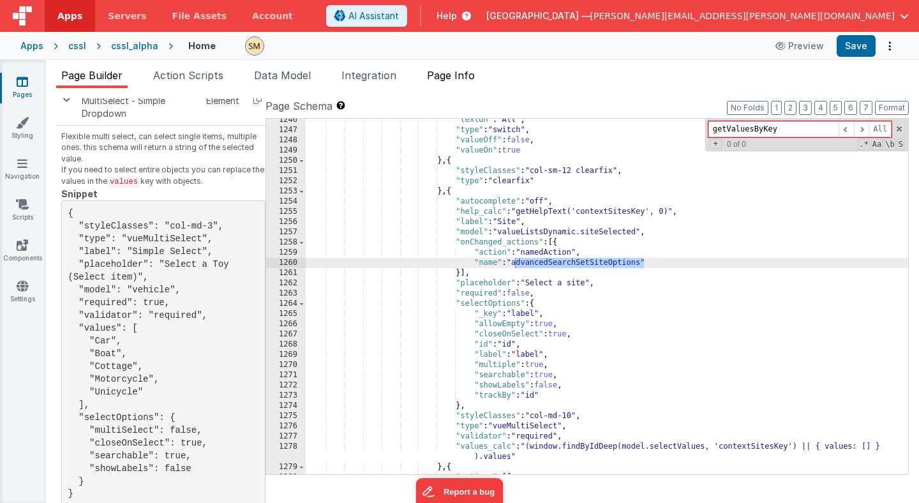
click at [449, 77] on span "Page Info" at bounding box center [451, 75] width 48 height 13
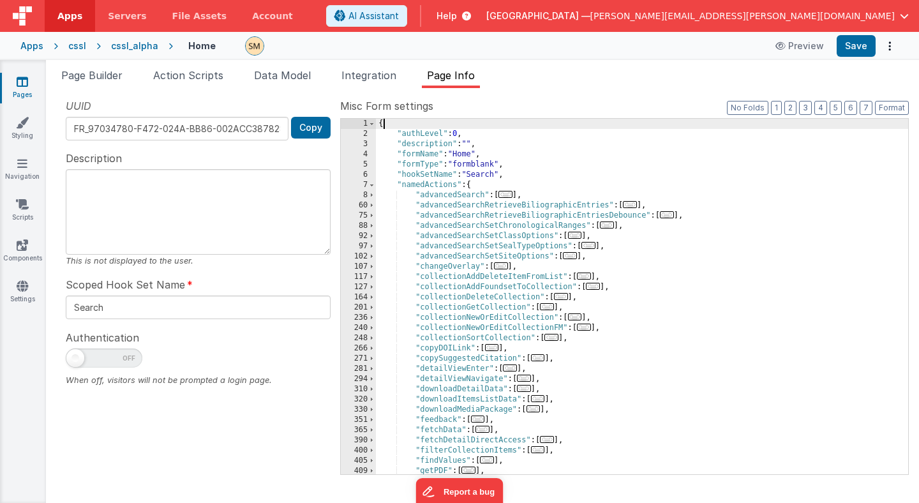
click at [419, 121] on div "{ "authLevel" : 0 , "description" : "" , "formName" : "Home" , "formType" : "fo…" at bounding box center [642, 307] width 532 height 376
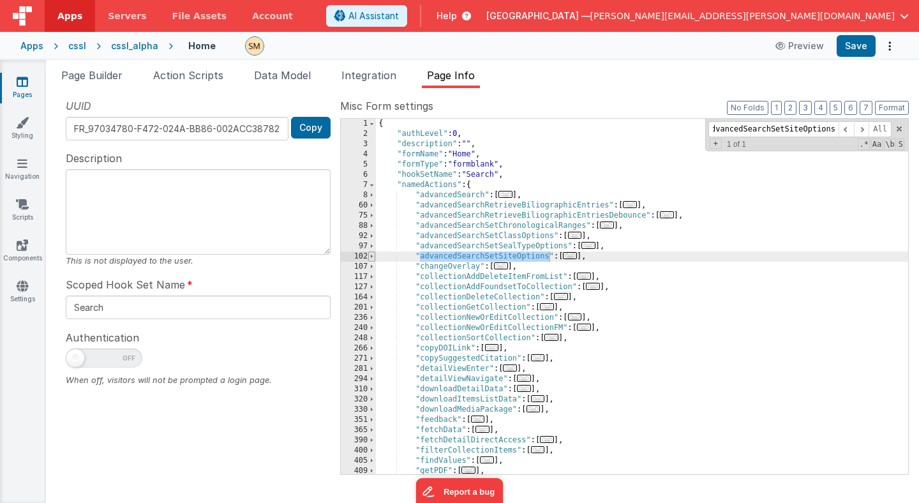
type input "advancedSearchSetSiteOptions"
click at [373, 258] on span at bounding box center [371, 256] width 7 height 10
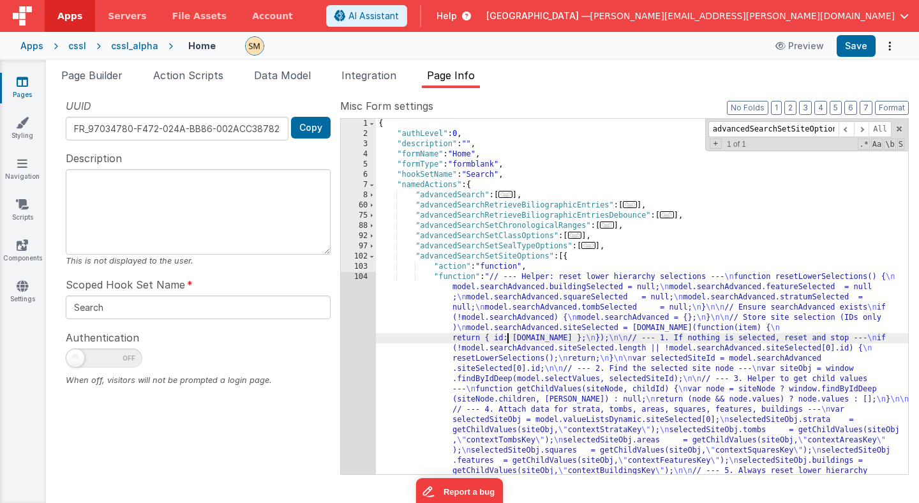
click at [506, 333] on div "{ "authLevel" : 0 , "description" : "" , "formName" : "Home" , "formType" : "fo…" at bounding box center [642, 409] width 532 height 580
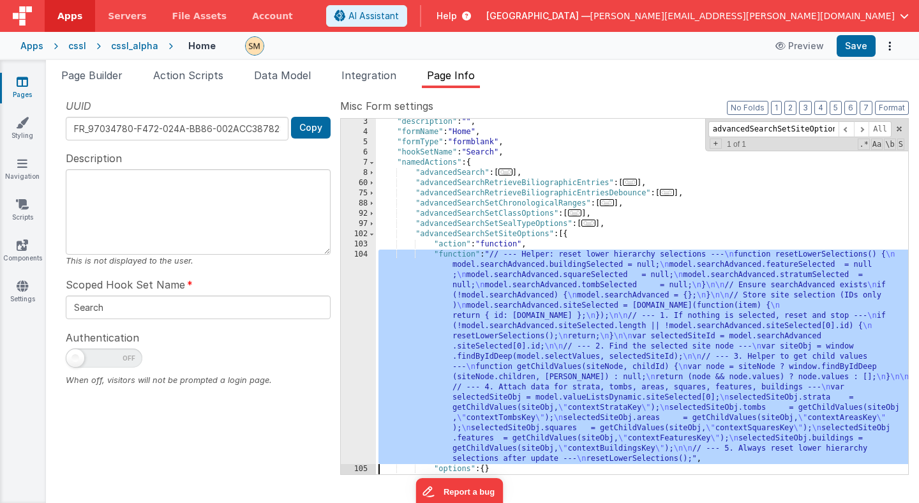
click at [352, 342] on div "3 4 5 6 7 8 60 75 88 92 97 102 103 104 105 106 107" at bounding box center [358, 305] width 35 height 376
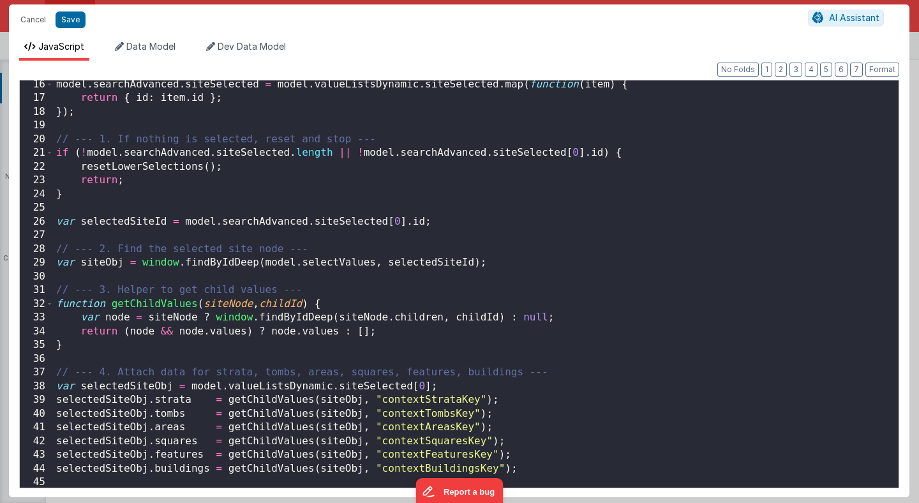
scroll to position [237, 0]
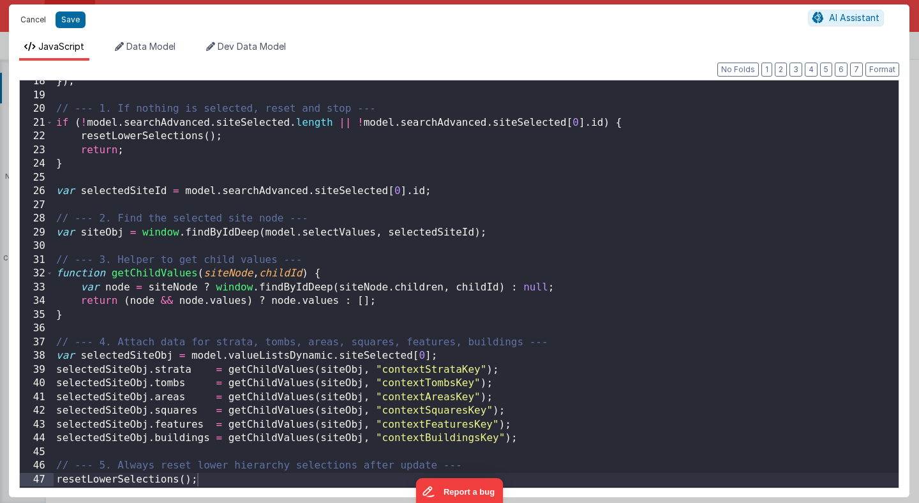
click at [37, 17] on button "Cancel" at bounding box center [33, 20] width 38 height 18
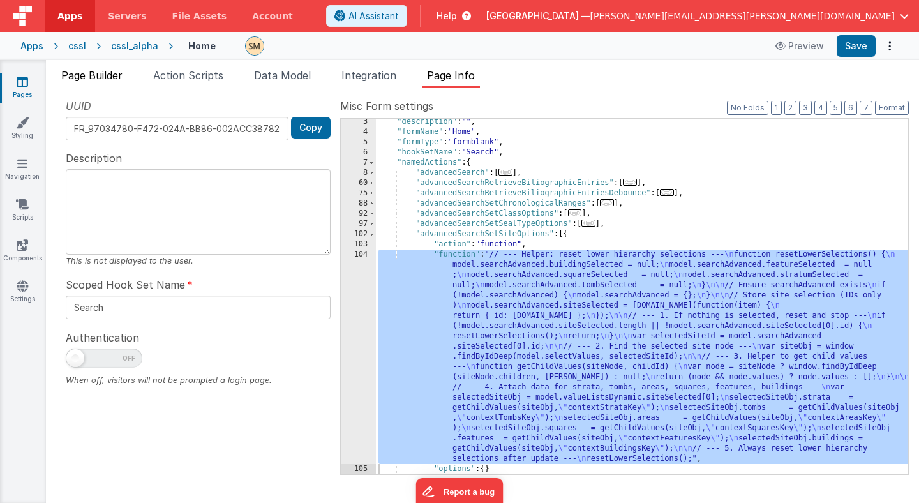
click at [105, 73] on span "Page Builder" at bounding box center [91, 75] width 61 height 13
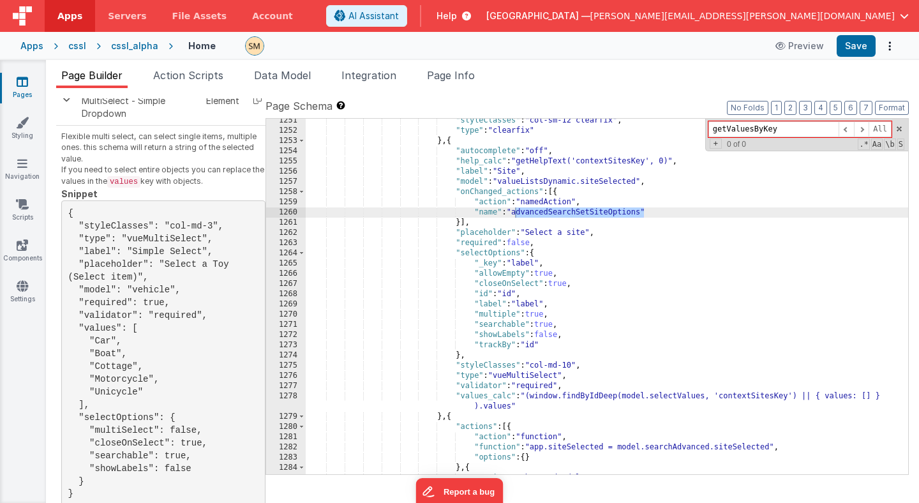
scroll to position [13391, 0]
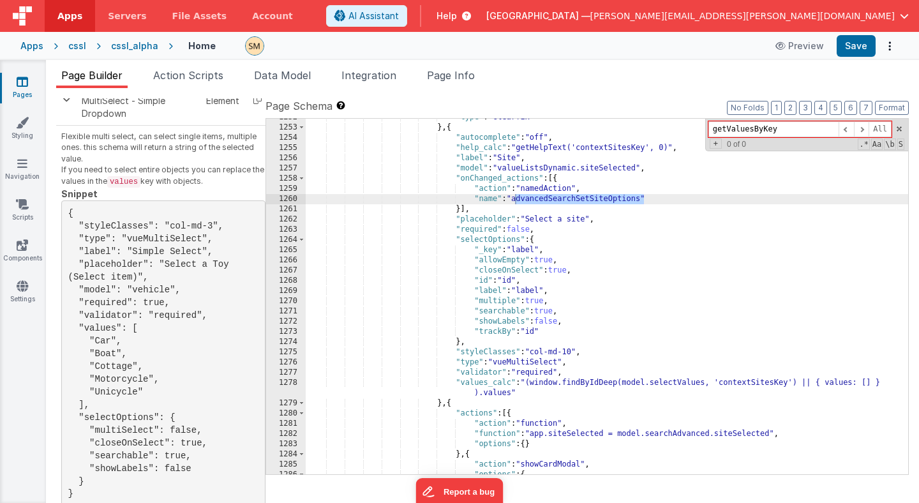
click at [839, 383] on div ""type" : "clearfix" } , { "autocomplete" : "off" , "help_calc" : "getHelpText('…" at bounding box center [607, 300] width 603 height 376
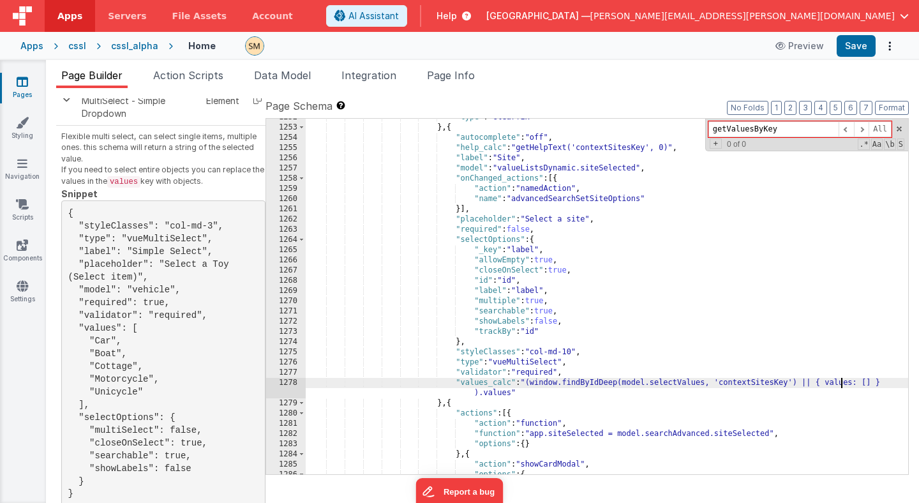
click at [839, 383] on div ""type" : "clearfix" } , { "autocomplete" : "off" , "help_calc" : "getHelpText('…" at bounding box center [607, 300] width 603 height 376
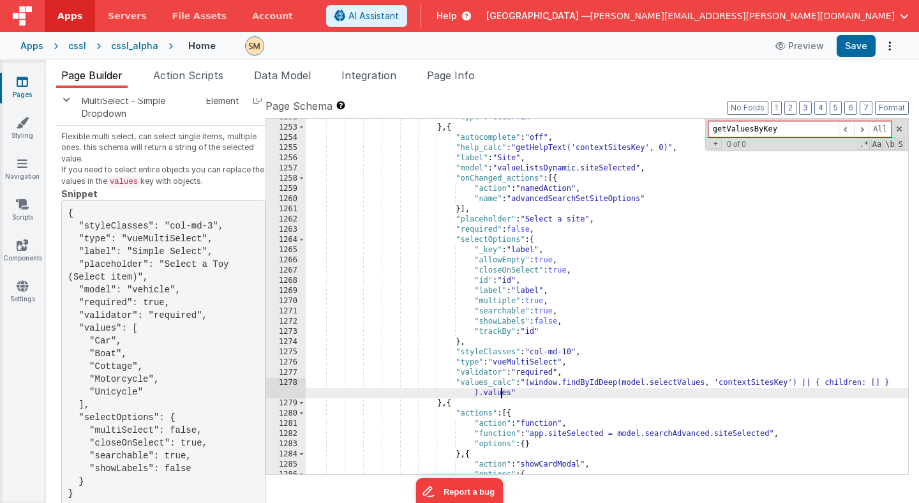
click at [501, 395] on div ""type" : "clearfix" } , { "autocomplete" : "off" , "help_calc" : "getHelpText('…" at bounding box center [607, 300] width 603 height 376
click at [500, 395] on div ""type" : "clearfix" } , { "autocomplete" : "off" , "help_calc" : "getHelpText('…" at bounding box center [607, 300] width 603 height 376
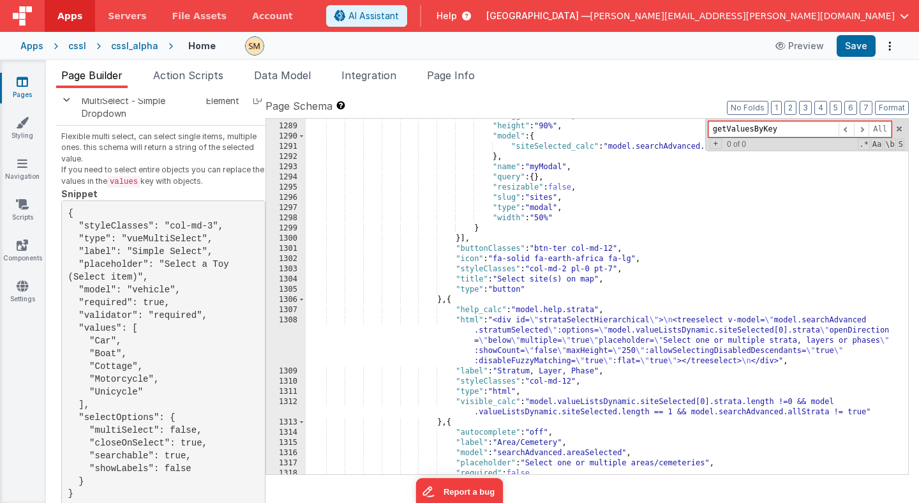
scroll to position [13703, 0]
click at [592, 401] on div ""draggable" : false , "height" : "90%" , "model" : { "siteSelected_calc" : "mod…" at bounding box center [607, 299] width 603 height 376
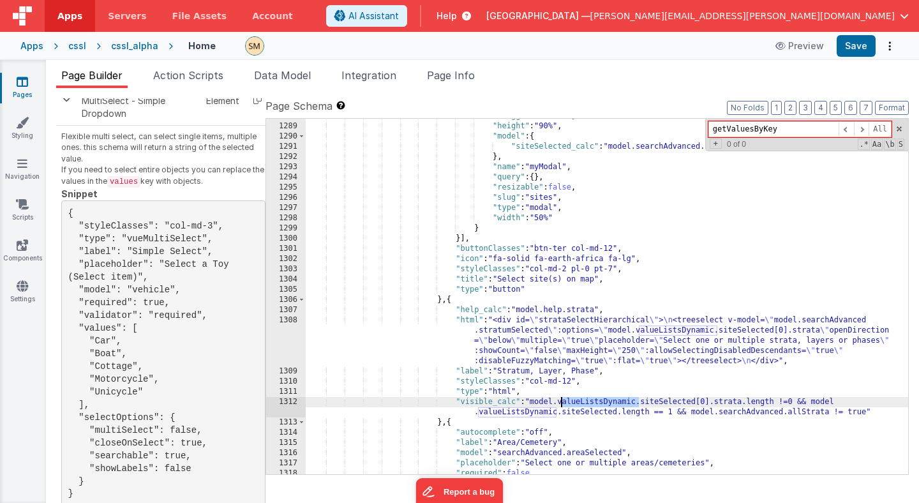
click at [592, 401] on div ""draggable" : false , "height" : "90%" , "model" : { "siteSelected_calc" : "mod…" at bounding box center [607, 299] width 603 height 376
click at [590, 403] on div ""draggable" : false , "height" : "90%" , "model" : { "siteSelected_calc" : "mod…" at bounding box center [607, 299] width 603 height 376
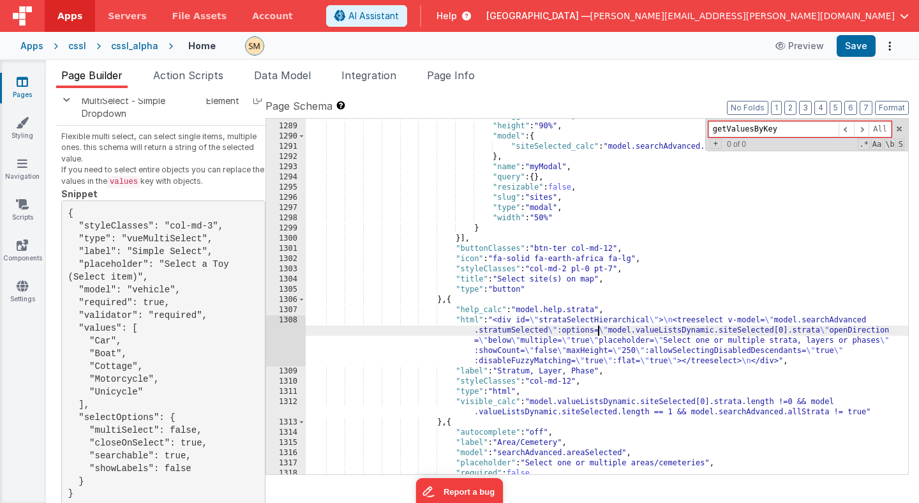
click at [598, 334] on div ""draggable" : false , "height" : "90%" , "model" : { "siteSelected_calc" : "mod…" at bounding box center [607, 299] width 603 height 376
click at [670, 330] on div ""draggable" : false , "height" : "90%" , "model" : { "siteSelected_calc" : "mod…" at bounding box center [607, 299] width 603 height 376
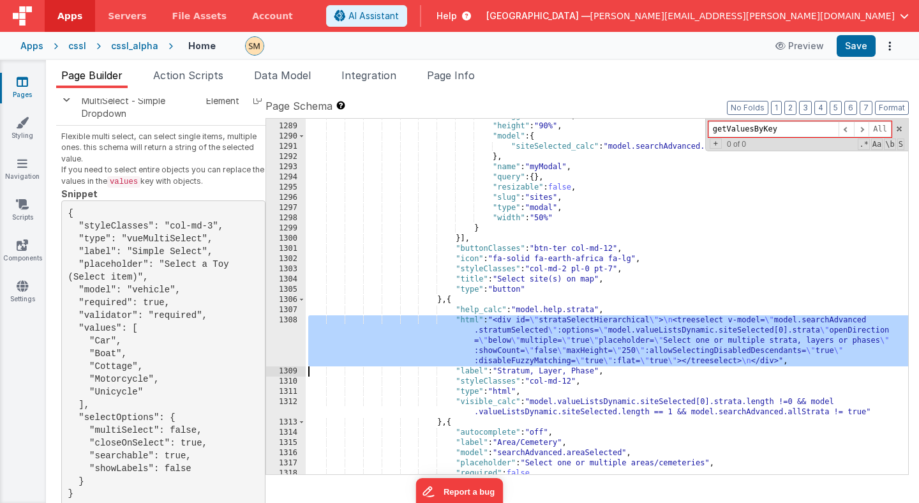
click at [292, 334] on div "1308" at bounding box center [286, 340] width 40 height 51
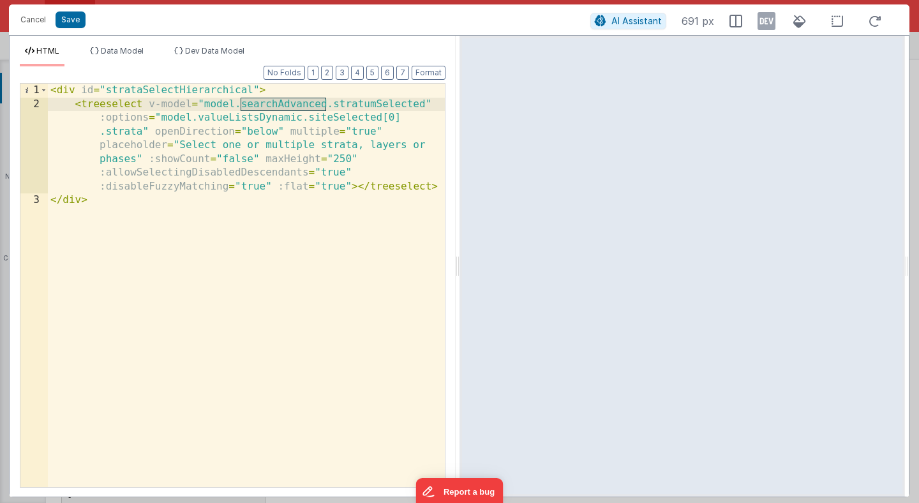
drag, startPoint x: 326, startPoint y: 104, endPoint x: 239, endPoint y: 105, distance: 86.8
click at [239, 105] on div "< div id = "strataSelectHierarchical" > < treeselect v-model = "model.searchAdv…" at bounding box center [246, 299] width 397 height 431
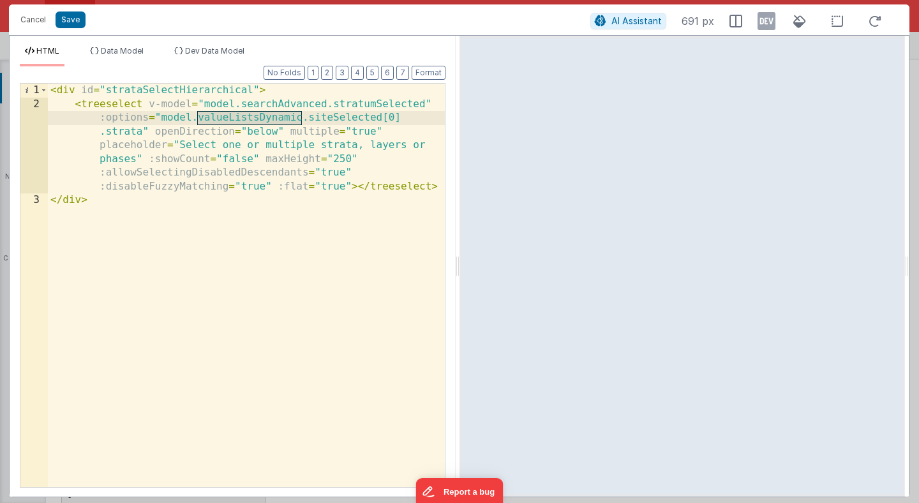
drag, startPoint x: 300, startPoint y: 119, endPoint x: 197, endPoint y: 118, distance: 102.8
click at [197, 118] on div "< div id = "strataSelectHierarchical" > < treeselect v-model = "model.searchAdv…" at bounding box center [246, 299] width 397 height 431
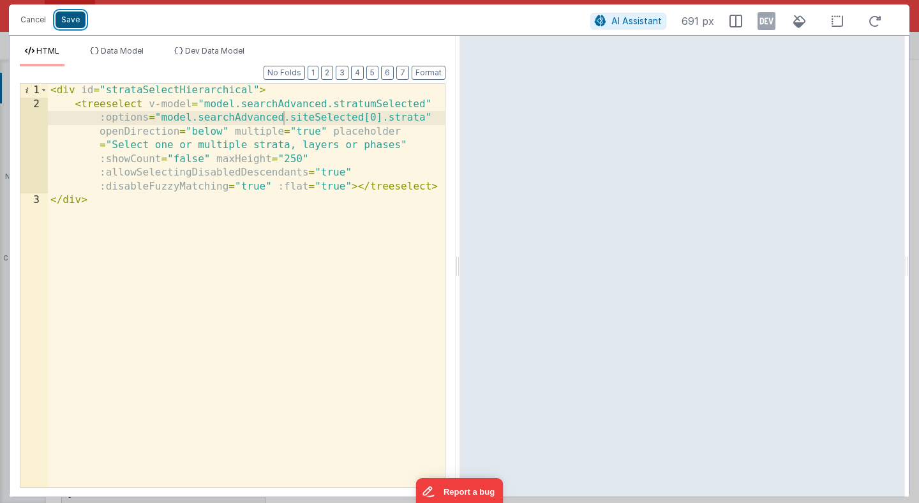
click at [79, 19] on button "Save" at bounding box center [71, 19] width 30 height 17
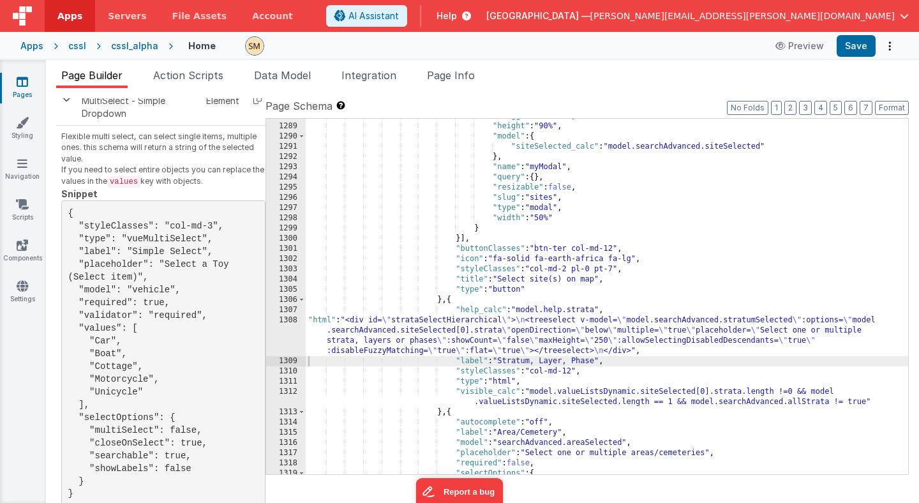
scroll to position [13709, 0]
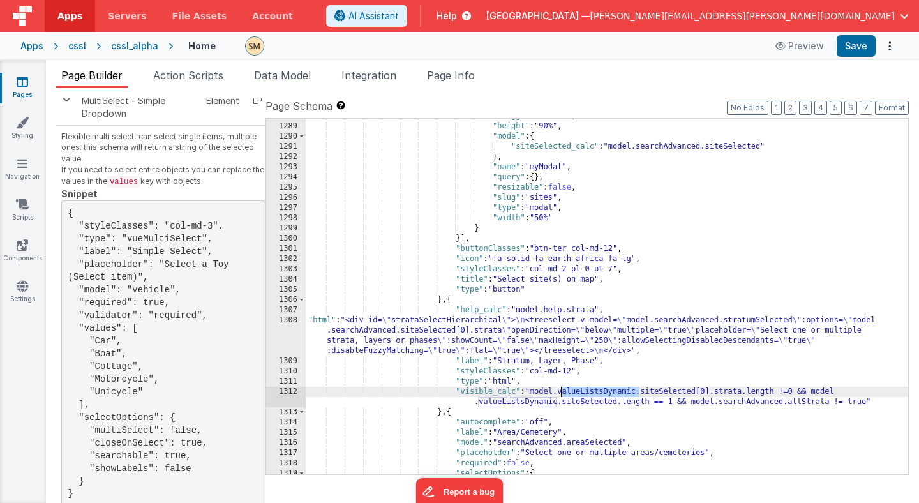
drag, startPoint x: 640, startPoint y: 393, endPoint x: 562, endPoint y: 394, distance: 77.9
click at [562, 394] on div ""draggable" : false , "height" : "90%" , "model" : { "siteSelected_calc" : "mod…" at bounding box center [607, 299] width 603 height 376
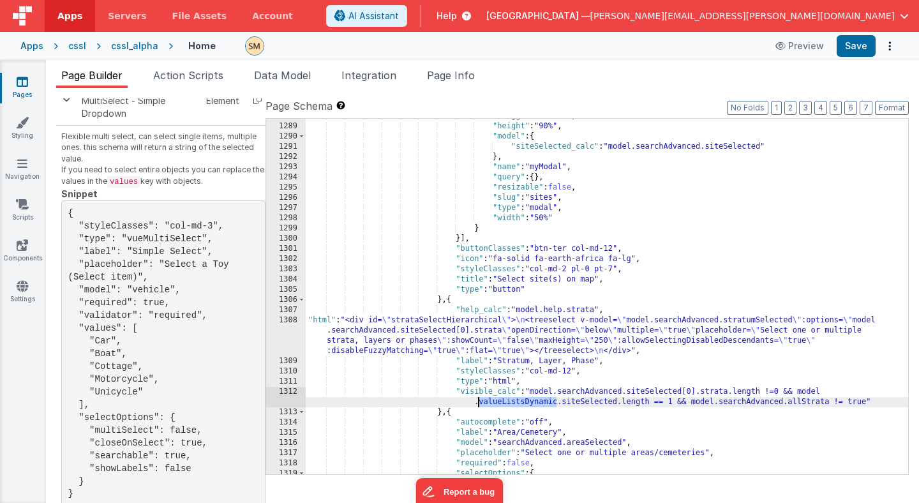
drag, startPoint x: 557, startPoint y: 403, endPoint x: 477, endPoint y: 404, distance: 79.1
click at [477, 404] on div ""draggable" : false , "height" : "90%" , "model" : { "siteSelected_calc" : "mod…" at bounding box center [607, 299] width 603 height 376
click at [860, 48] on button "Save" at bounding box center [856, 46] width 39 height 22
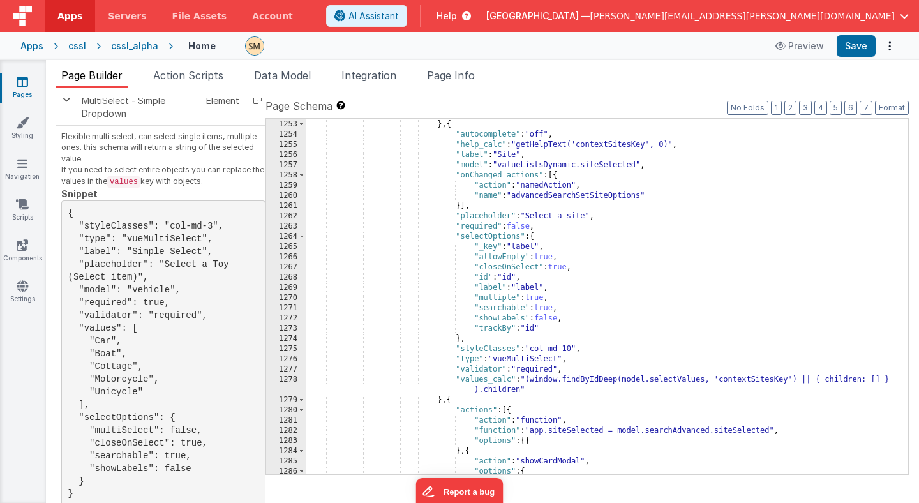
scroll to position [13397, 0]
click at [532, 167] on div ""type" : "clearfix" } , { "autocomplete" : "off" , "help_calc" : "getHelpText('…" at bounding box center [607, 300] width 603 height 376
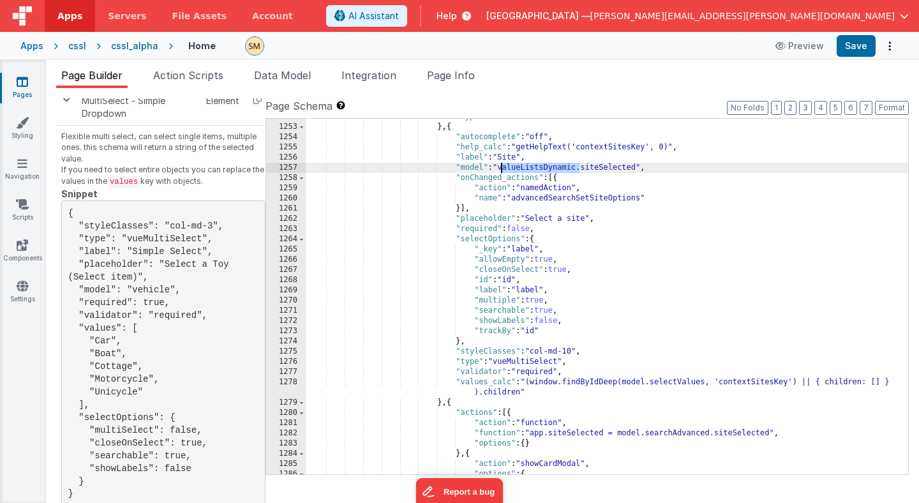
click at [532, 167] on div ""type" : "clearfix" } , { "autocomplete" : "off" , "help_calc" : "getHelpText('…" at bounding box center [607, 300] width 603 height 376
click at [860, 47] on button "Save" at bounding box center [856, 46] width 39 height 22
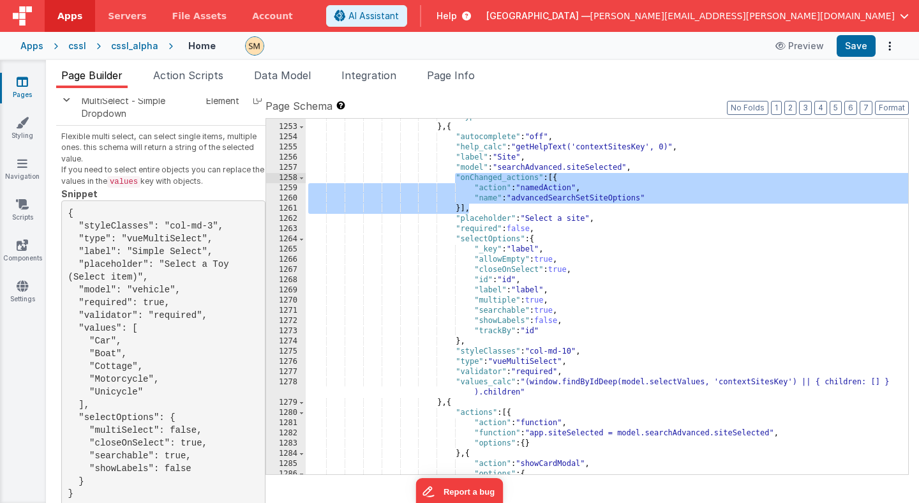
drag, startPoint x: 469, startPoint y: 211, endPoint x: 454, endPoint y: 176, distance: 37.7
click at [454, 176] on div ""type" : "clearfix" } , { "autocomplete" : "off" , "help_calc" : "getHelpText('…" at bounding box center [607, 300] width 603 height 376
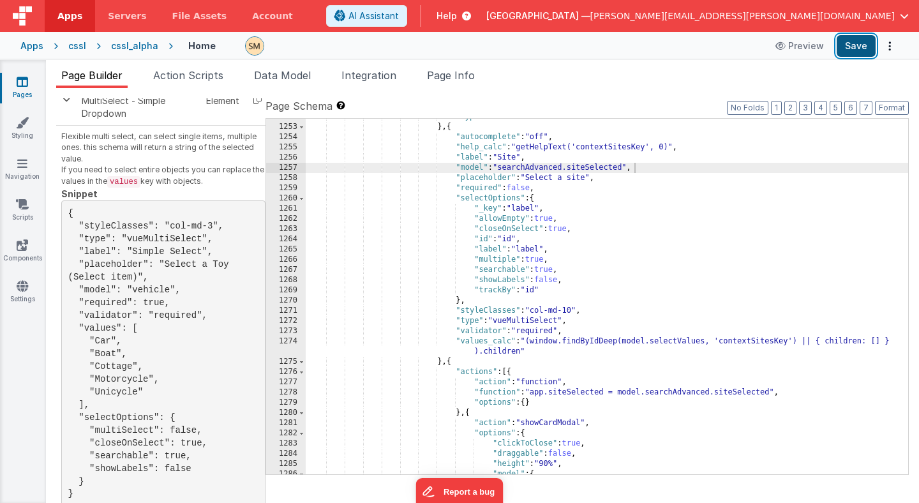
click at [859, 49] on button "Save" at bounding box center [856, 46] width 39 height 22
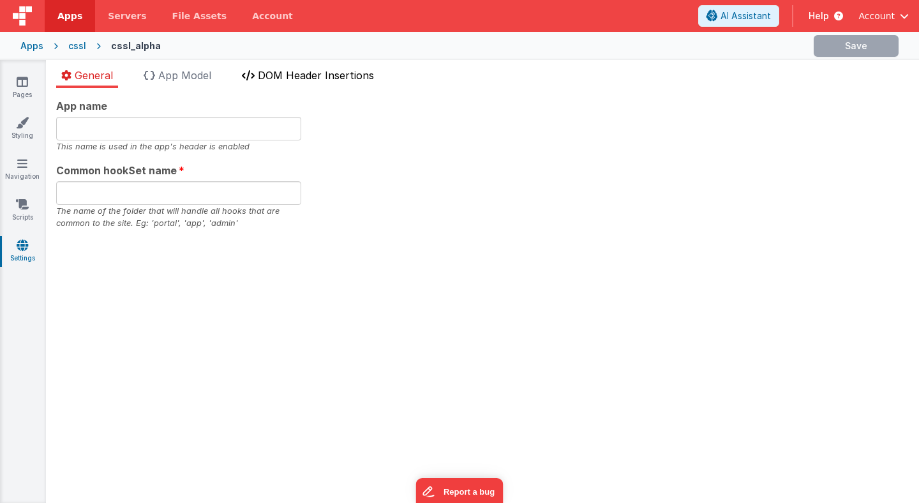
click at [280, 72] on span "DOM Header Insertions" at bounding box center [316, 75] width 116 height 13
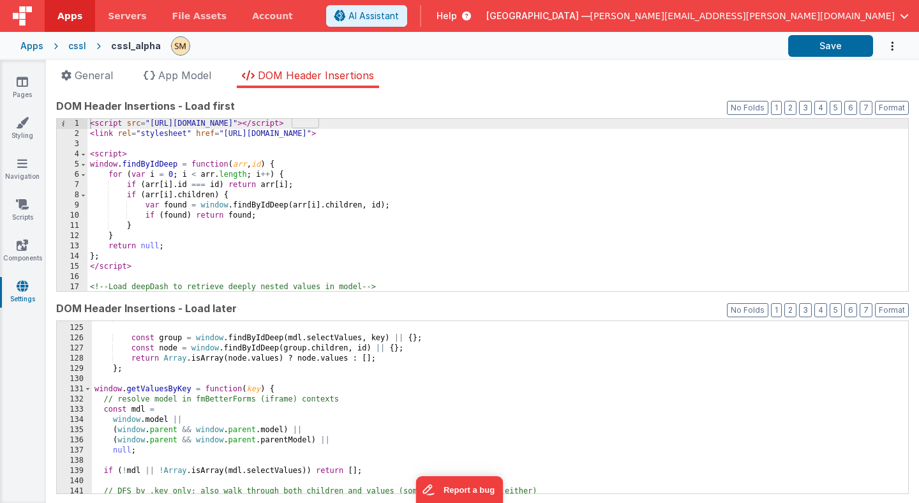
scroll to position [1264, 0]
click at [87, 389] on span at bounding box center [87, 389] width 7 height 10
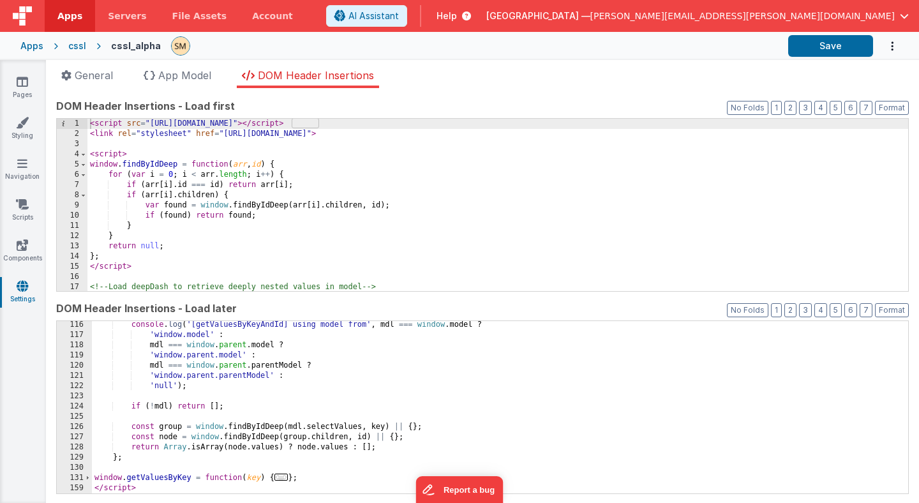
scroll to position [1176, 0]
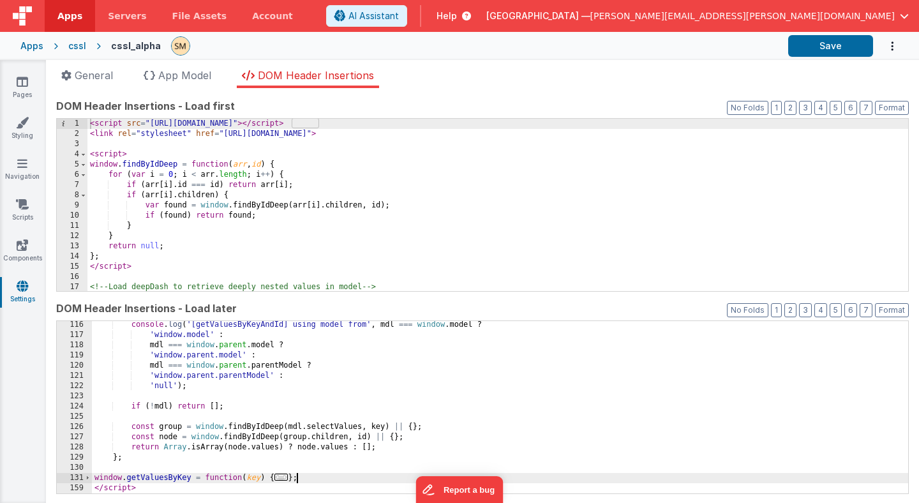
click at [307, 479] on div "console . log ( '[getValuesByKeyAndId] using model from' , mdl === window . mod…" at bounding box center [500, 416] width 816 height 193
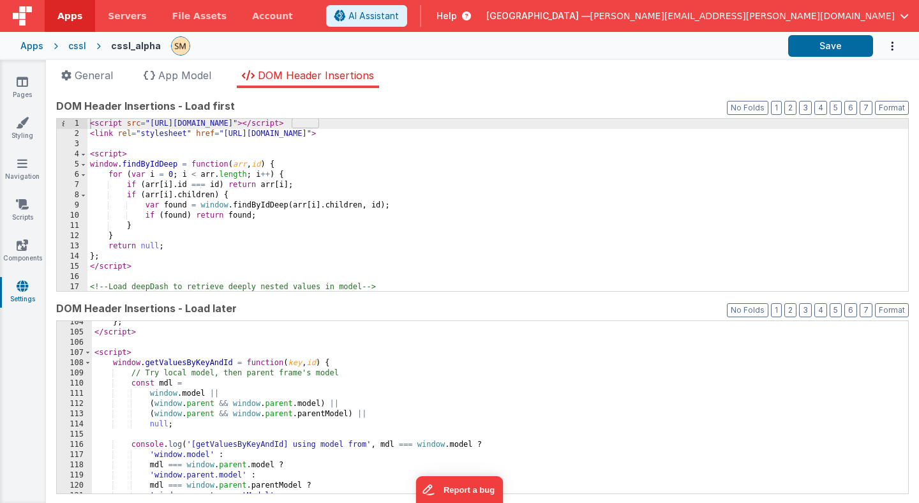
scroll to position [1056, 0]
click at [86, 362] on span at bounding box center [87, 363] width 7 height 10
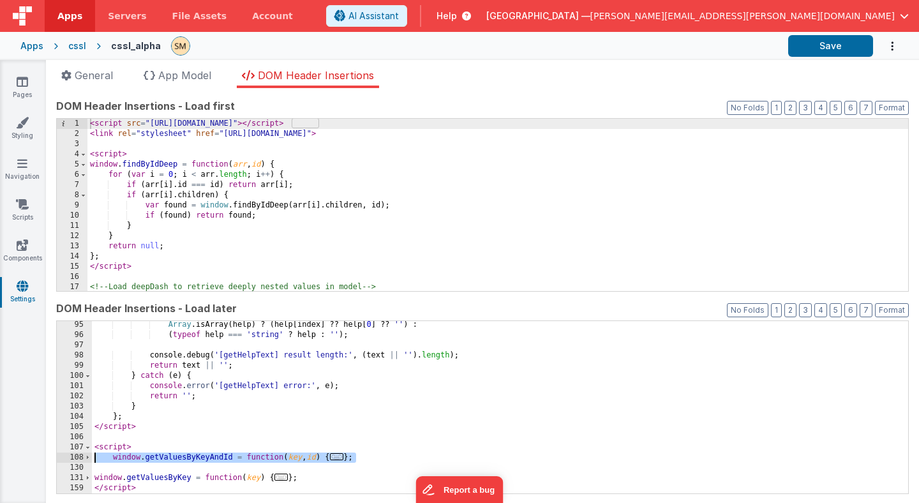
drag, startPoint x: 368, startPoint y: 458, endPoint x: 59, endPoint y: 457, distance: 308.3
click at [59, 457] on div "95 96 97 98 99 100 101 102 103 104 105 106 107 108 130 131 159 Array . isArray …" at bounding box center [482, 407] width 853 height 174
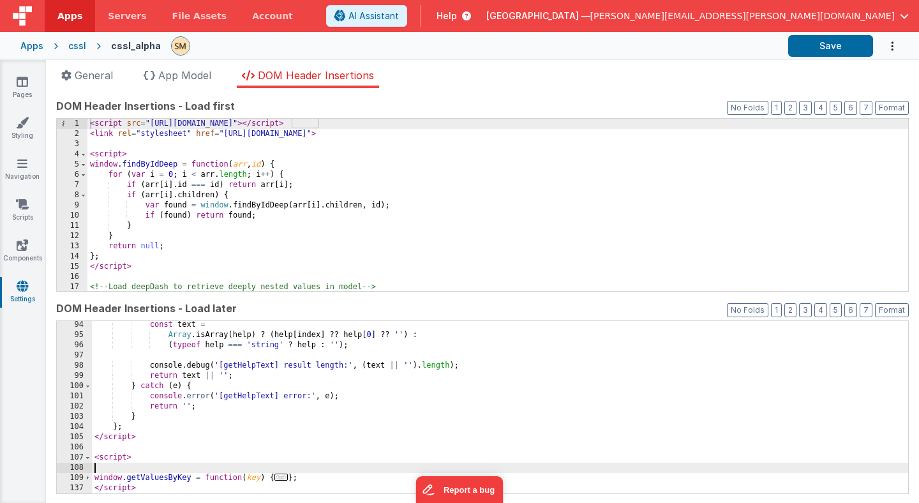
scroll to position [951, 0]
click at [150, 481] on div "const text = Array . isArray ( help ) ? ( help [ index ] ?? help [ 0 ] ?? '' ) …" at bounding box center [500, 416] width 816 height 193
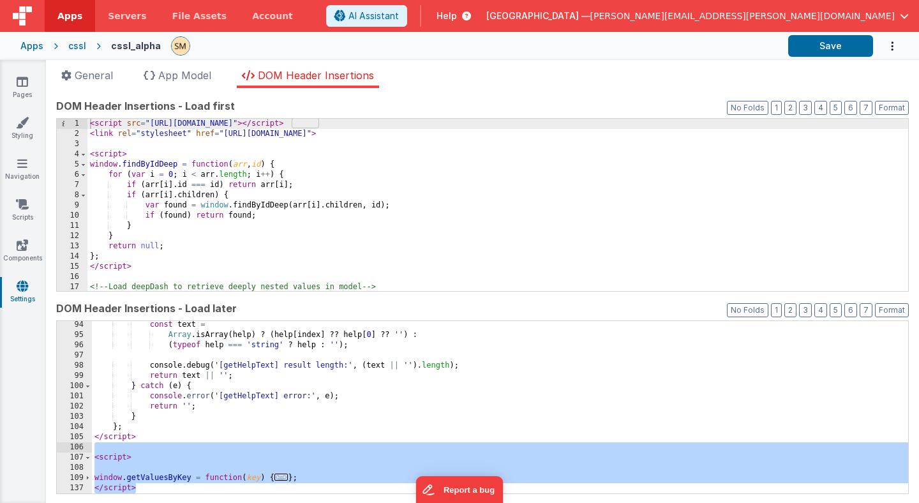
drag, startPoint x: 146, startPoint y: 488, endPoint x: 79, endPoint y: 447, distance: 77.6
click at [79, 447] on div "94 95 96 97 98 99 100 101 102 103 104 105 106 107 108 109 137 const text = Arra…" at bounding box center [482, 407] width 853 height 174
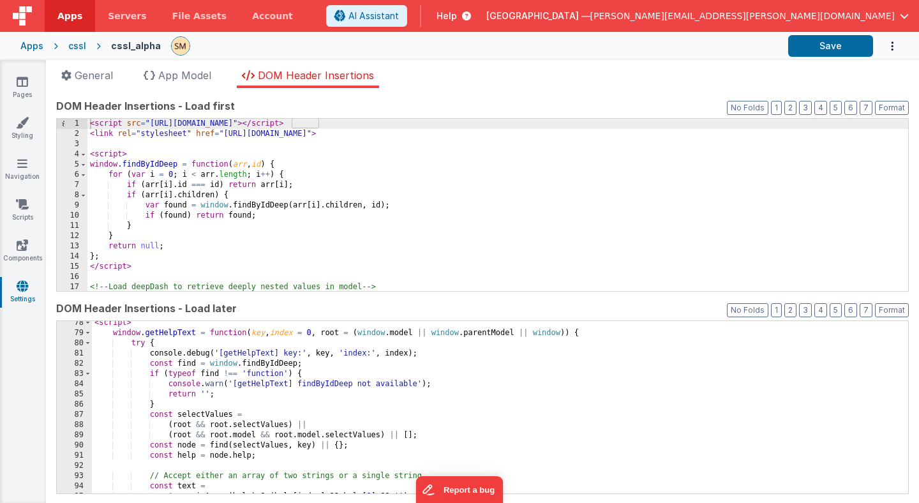
scroll to position [788, 0]
click at [835, 49] on button "Save" at bounding box center [830, 46] width 85 height 22
click at [835, 47] on button "Save" at bounding box center [830, 46] width 85 height 22
